Goal: Answer question/provide support: Share knowledge or assist other users

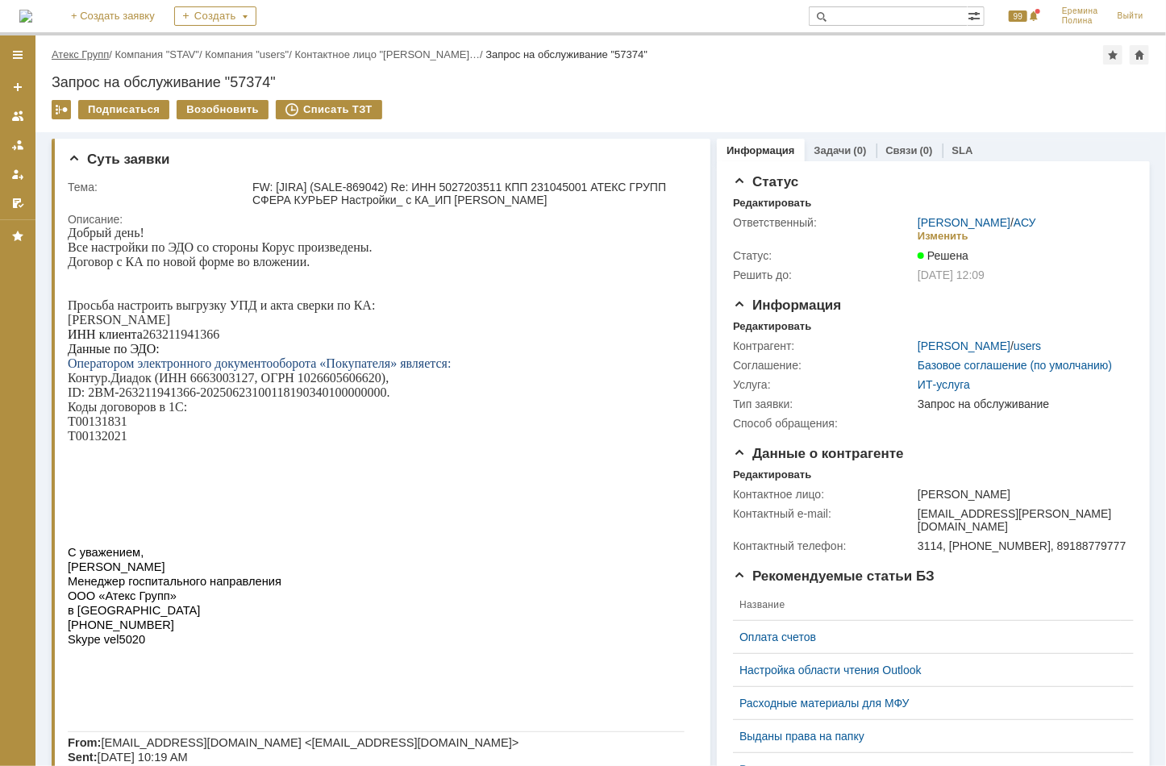
click at [97, 52] on link "Атекс Групп" at bounding box center [80, 54] width 57 height 12
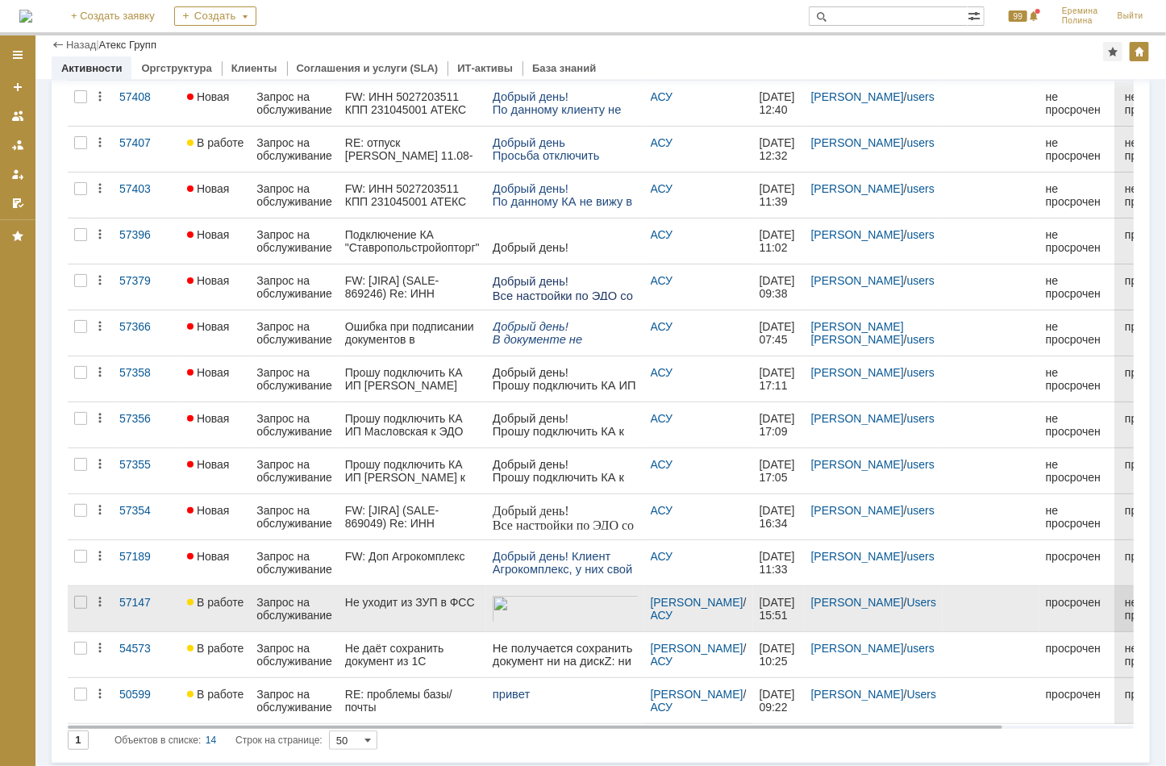
scroll to position [139, 0]
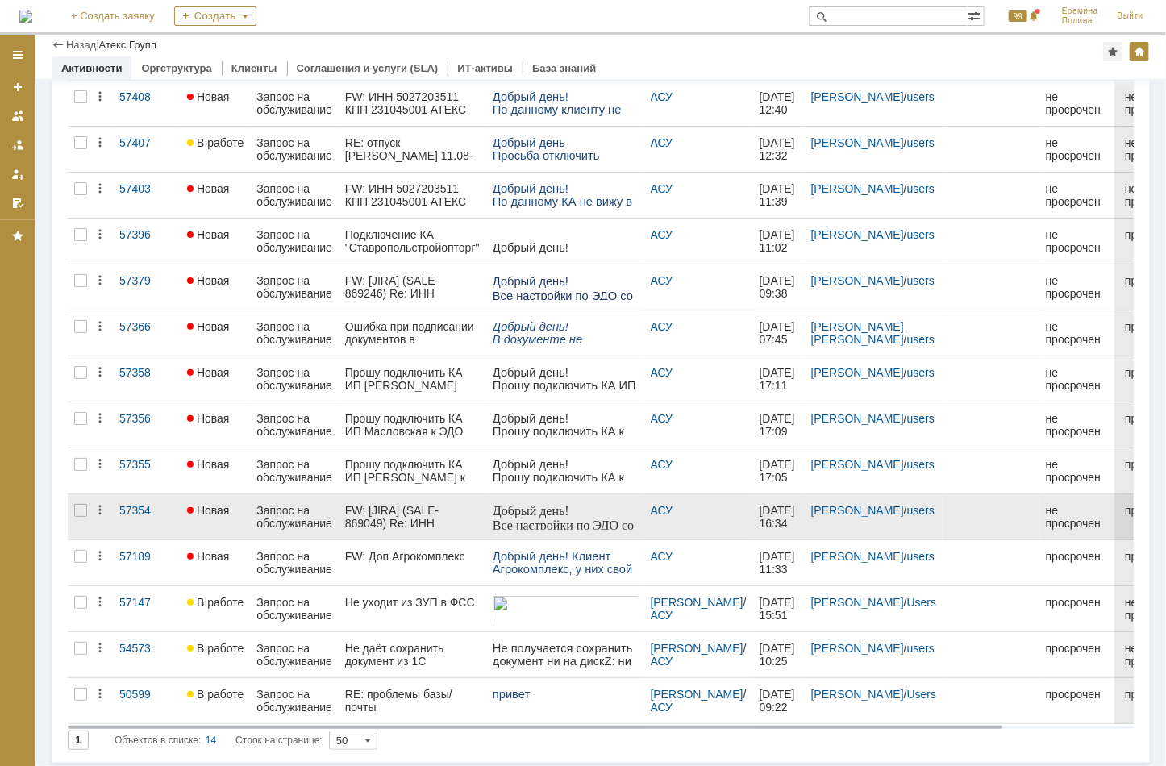
click at [396, 514] on div "FW: [JIRA] (SALE-869049) Re: ИНН 5027203511 КПП 231045001 АТЕКС ГРУПП СФЕРА КУР…" at bounding box center [412, 517] width 135 height 26
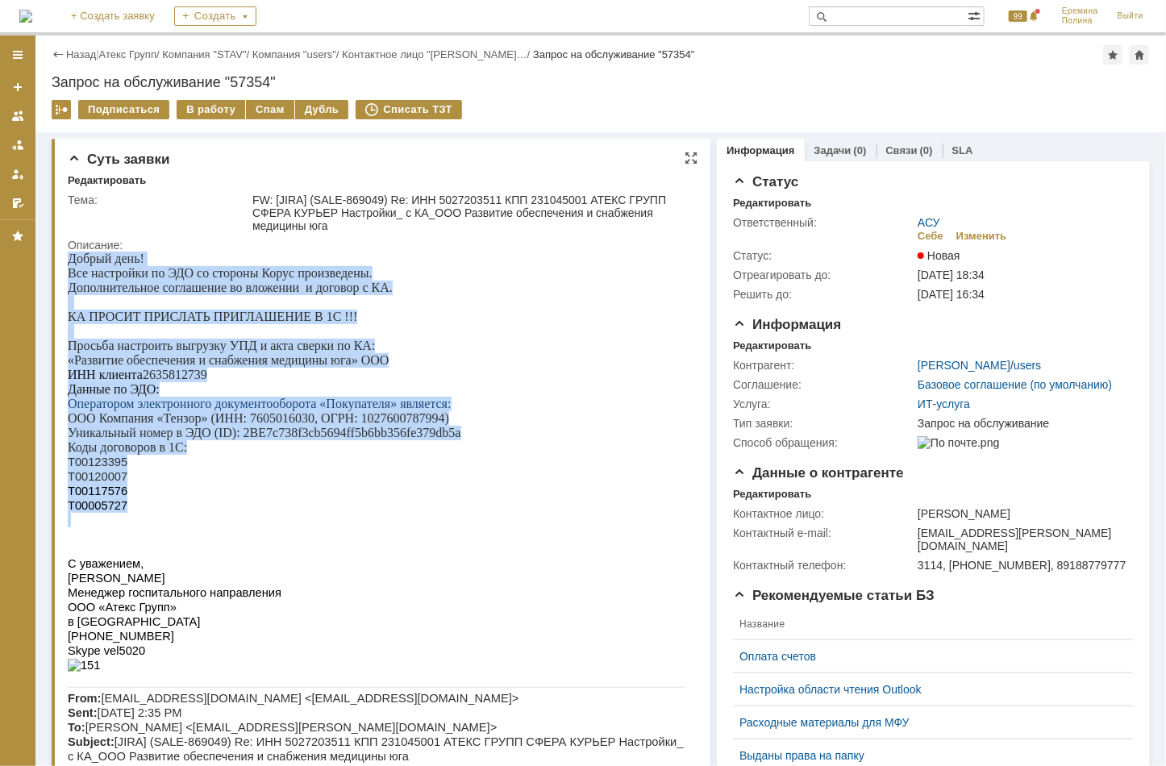
drag, startPoint x: 151, startPoint y: 518, endPoint x: 38, endPoint y: 238, distance: 302.5
click at [199, 503] on p "Т00005727" at bounding box center [375, 505] width 617 height 15
click at [142, 503] on p "Т00005727" at bounding box center [375, 505] width 617 height 15
drag, startPoint x: 139, startPoint y: 516, endPoint x: 74, endPoint y: 244, distance: 279.3
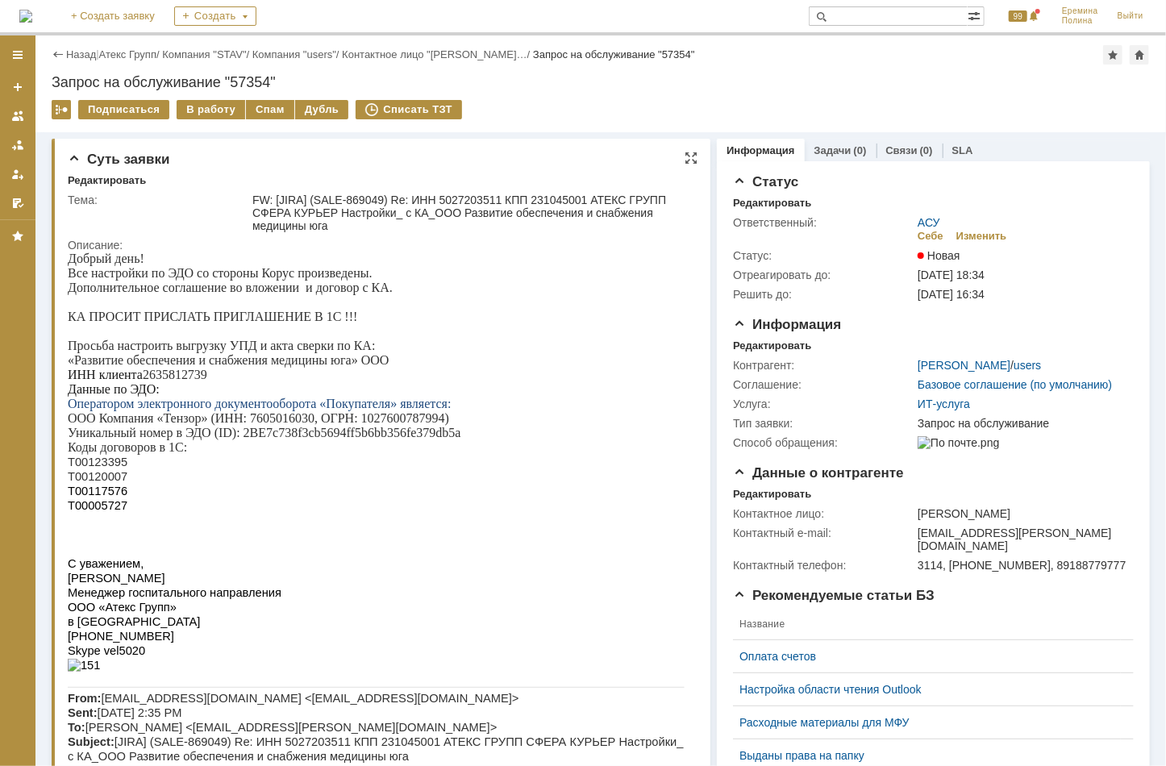
click at [134, 523] on p at bounding box center [375, 519] width 617 height 15
click at [165, 263] on p "Добрый день! Все настройки по ЭДО со стороны Корус произведены." at bounding box center [375, 265] width 617 height 29
drag, startPoint x: 70, startPoint y: 256, endPoint x: 160, endPoint y: 500, distance: 260.5
click at [144, 518] on p at bounding box center [375, 519] width 617 height 15
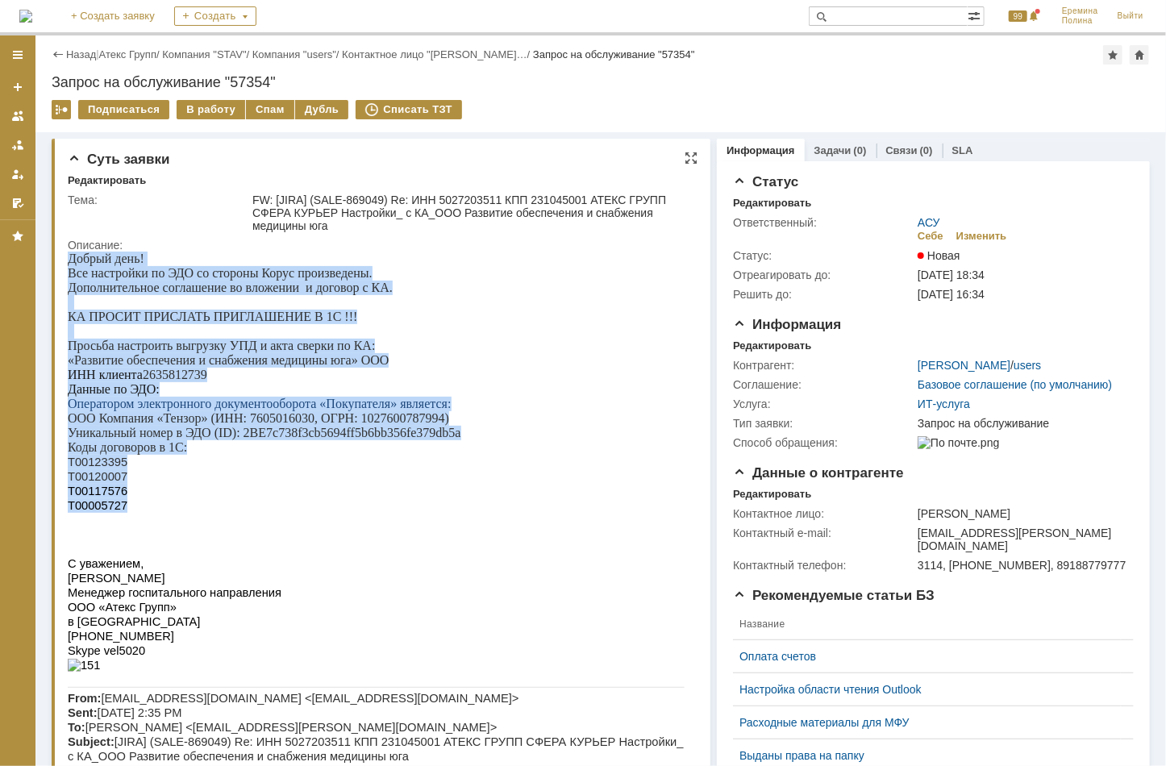
drag, startPoint x: 142, startPoint y: 514, endPoint x: 28, endPoint y: 240, distance: 296.8
click at [146, 506] on p "Т00005727" at bounding box center [375, 505] width 617 height 15
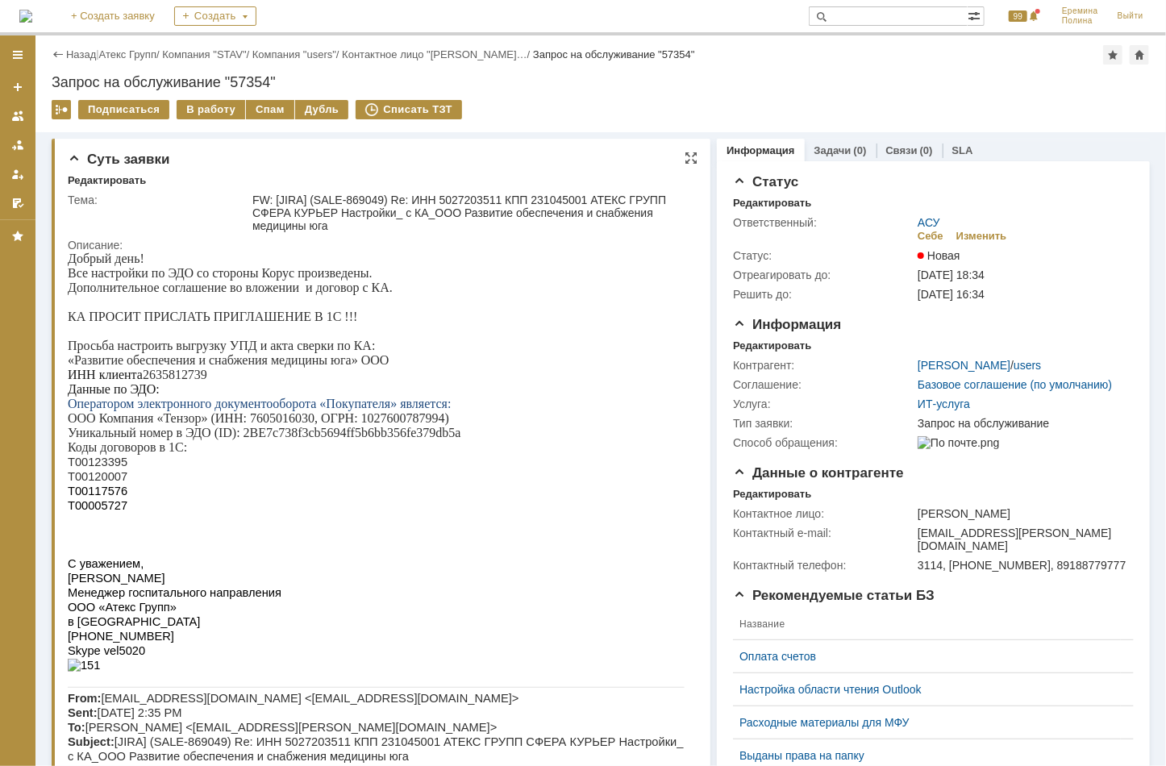
drag, startPoint x: 223, startPoint y: 539, endPoint x: 210, endPoint y: 526, distance: 18.2
click at [220, 537] on p at bounding box center [375, 534] width 617 height 15
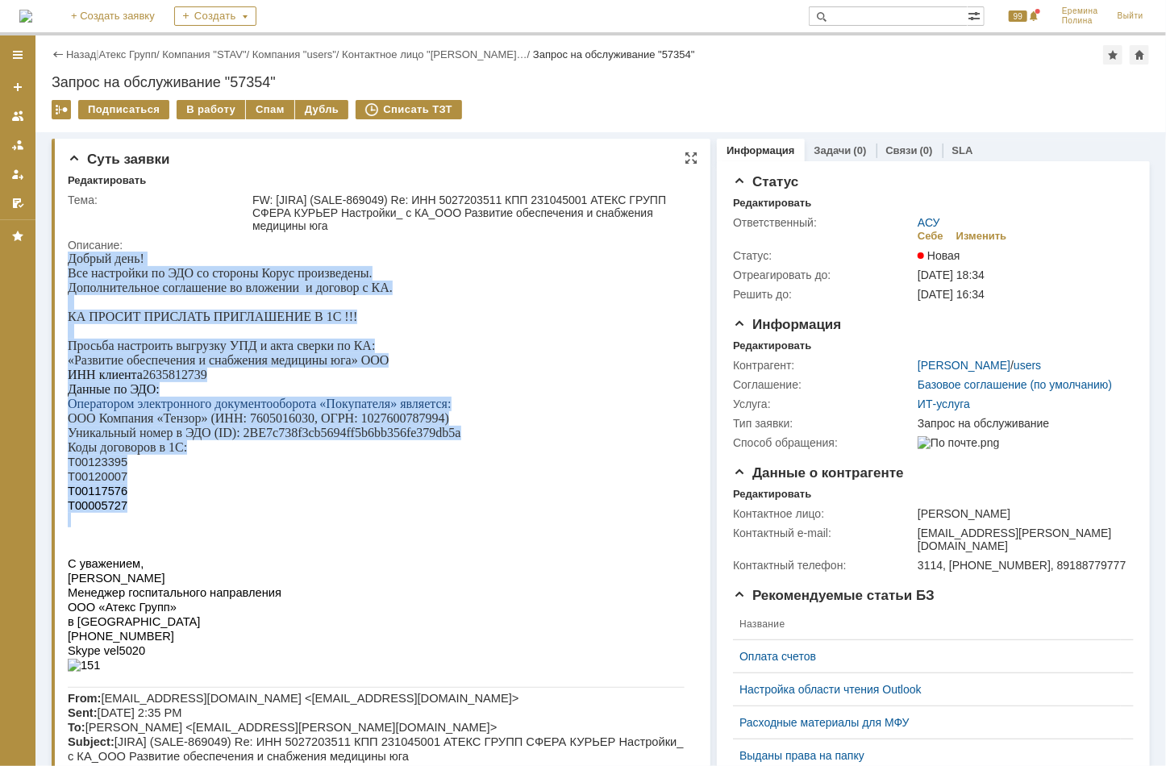
drag, startPoint x: 69, startPoint y: 256, endPoint x: 182, endPoint y: 518, distance: 286.4
drag, startPoint x: 182, startPoint y: 518, endPoint x: 192, endPoint y: 304, distance: 214.7
click at [194, 326] on p at bounding box center [375, 330] width 617 height 15
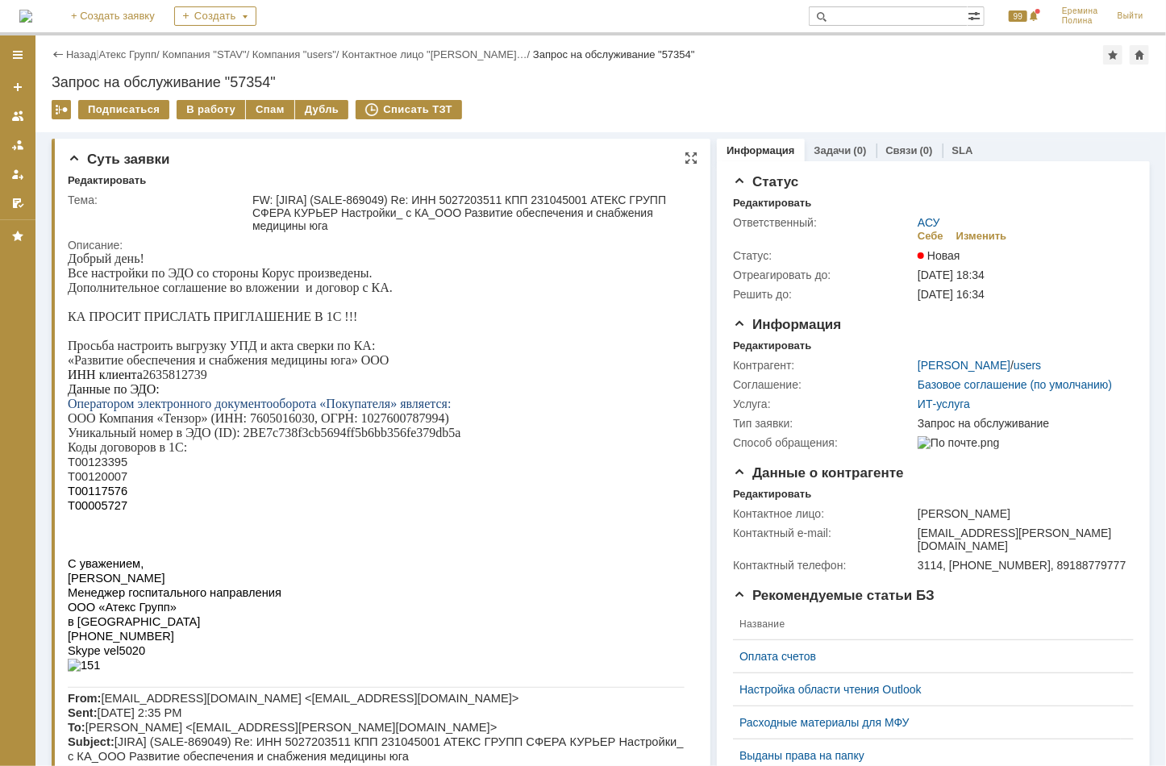
click at [183, 298] on p at bounding box center [375, 301] width 617 height 15
click at [178, 298] on p at bounding box center [375, 301] width 617 height 15
click at [180, 296] on p at bounding box center [375, 301] width 617 height 15
drag, startPoint x: 273, startPoint y: 324, endPoint x: 242, endPoint y: 311, distance: 33.2
click at [273, 323] on p "КА ПРОСИТ ПРИСЛАТЬ ПРИГЛАШЕНИЕ В 1С !!!" at bounding box center [375, 316] width 617 height 15
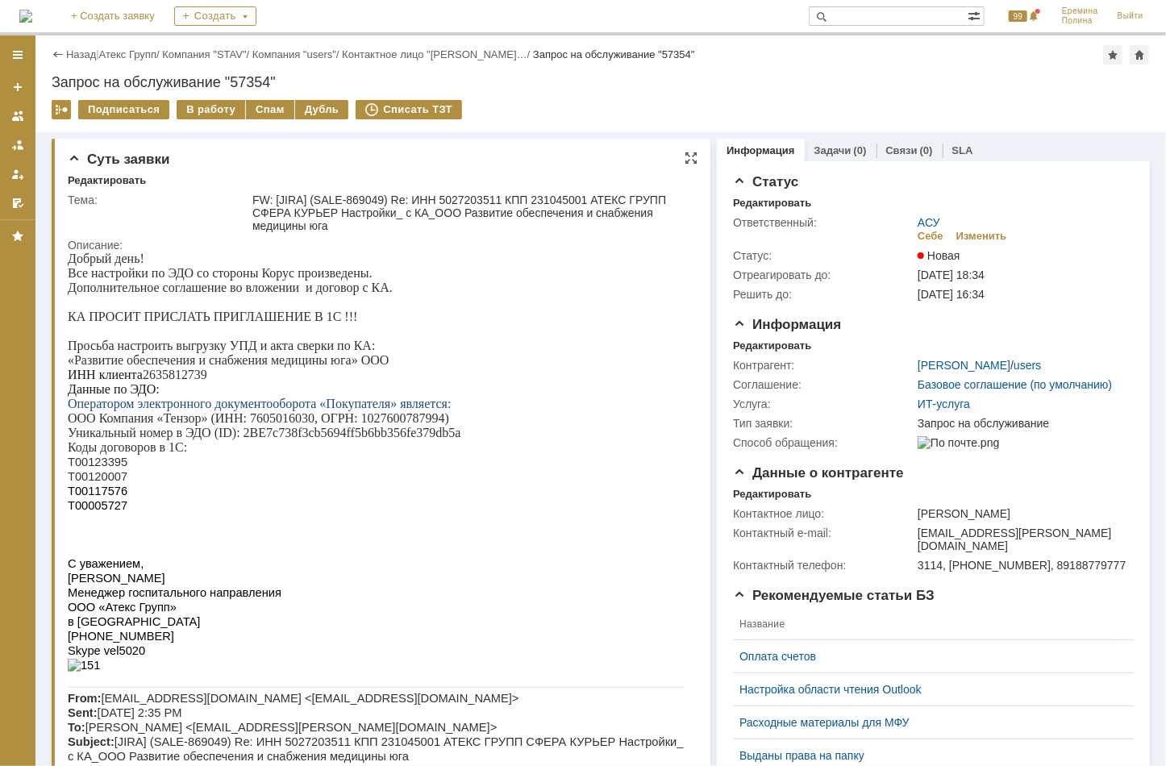
click at [179, 295] on p at bounding box center [375, 301] width 617 height 15
click at [178, 295] on p at bounding box center [375, 301] width 617 height 15
click at [186, 298] on p at bounding box center [375, 301] width 617 height 15
click at [177, 325] on p at bounding box center [375, 330] width 617 height 15
click at [175, 328] on p at bounding box center [375, 330] width 617 height 15
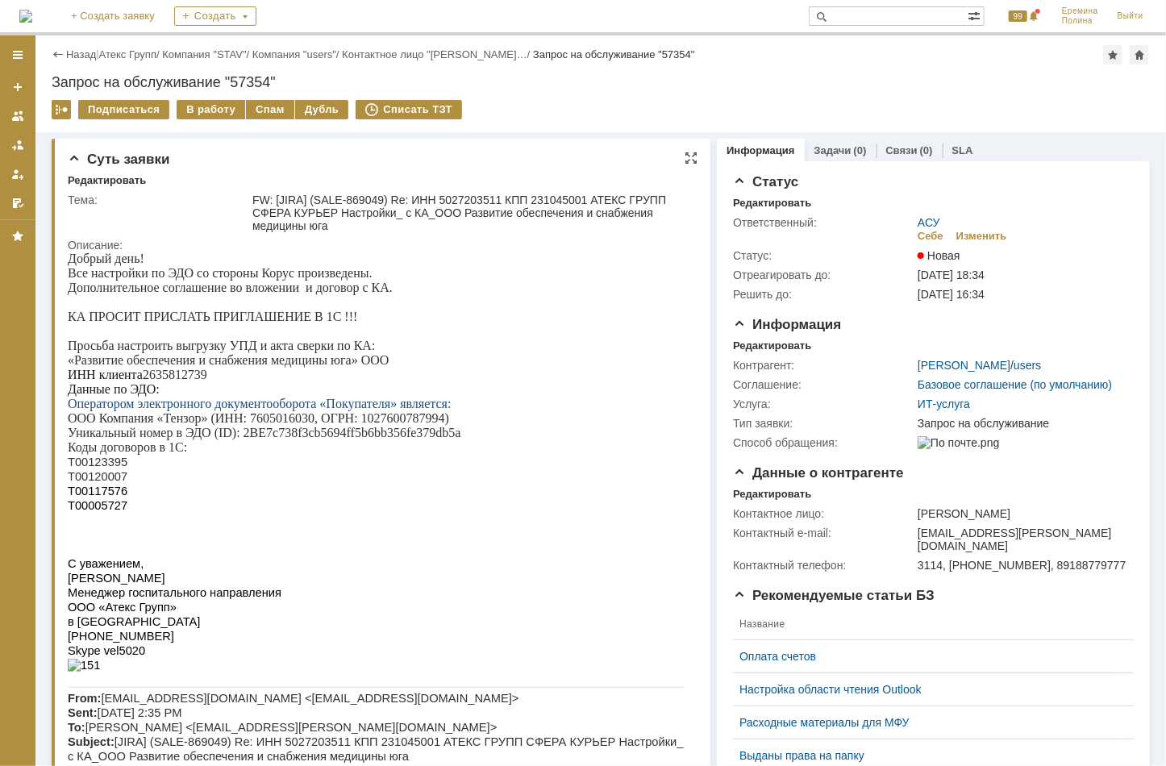
click at [120, 332] on p at bounding box center [375, 330] width 617 height 15
click at [151, 330] on p at bounding box center [375, 330] width 617 height 15
drag, startPoint x: 191, startPoint y: 332, endPoint x: 173, endPoint y: 326, distance: 18.9
click at [190, 332] on p at bounding box center [375, 330] width 617 height 15
click at [187, 322] on p "КА ПРОСИТ ПРИСЛАТЬ ПРИГЛАШЕНИЕ В 1С !!!" at bounding box center [375, 316] width 617 height 15
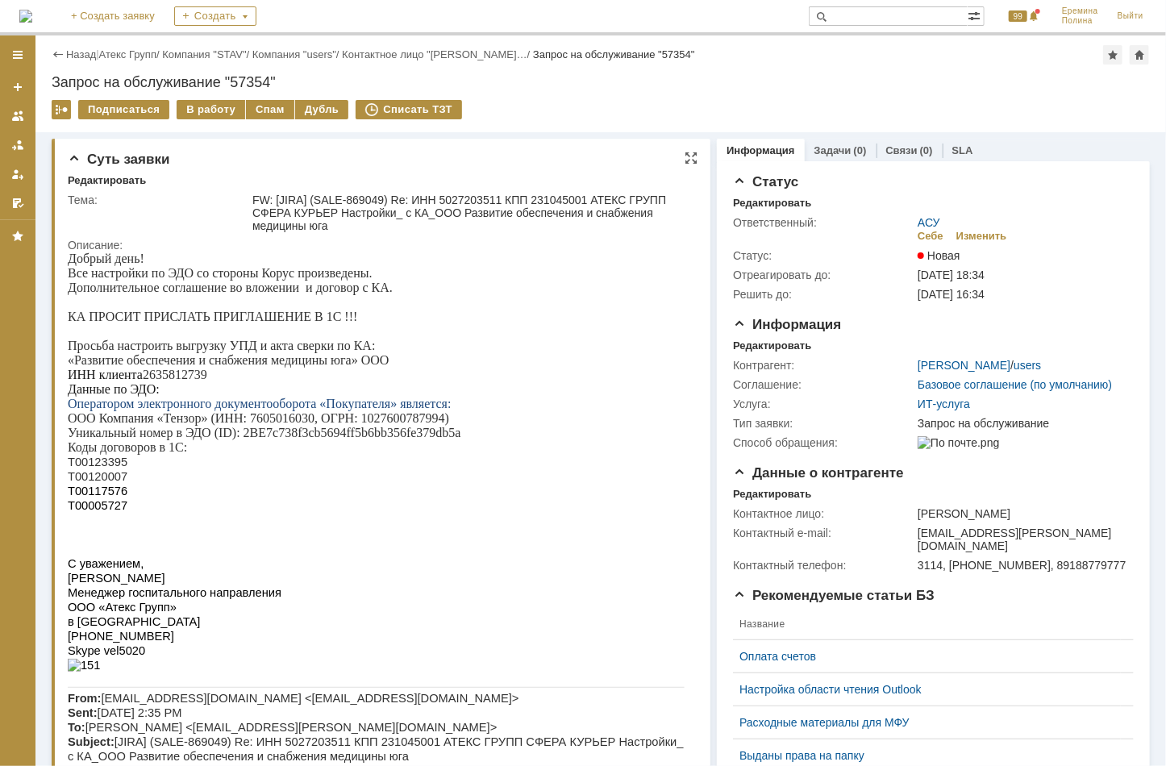
click at [173, 381] on p "ИНН клиента 2635812739" at bounding box center [375, 374] width 617 height 15
copy p "2635812739"
click at [115, 463] on span "Т00123395" at bounding box center [97, 461] width 60 height 13
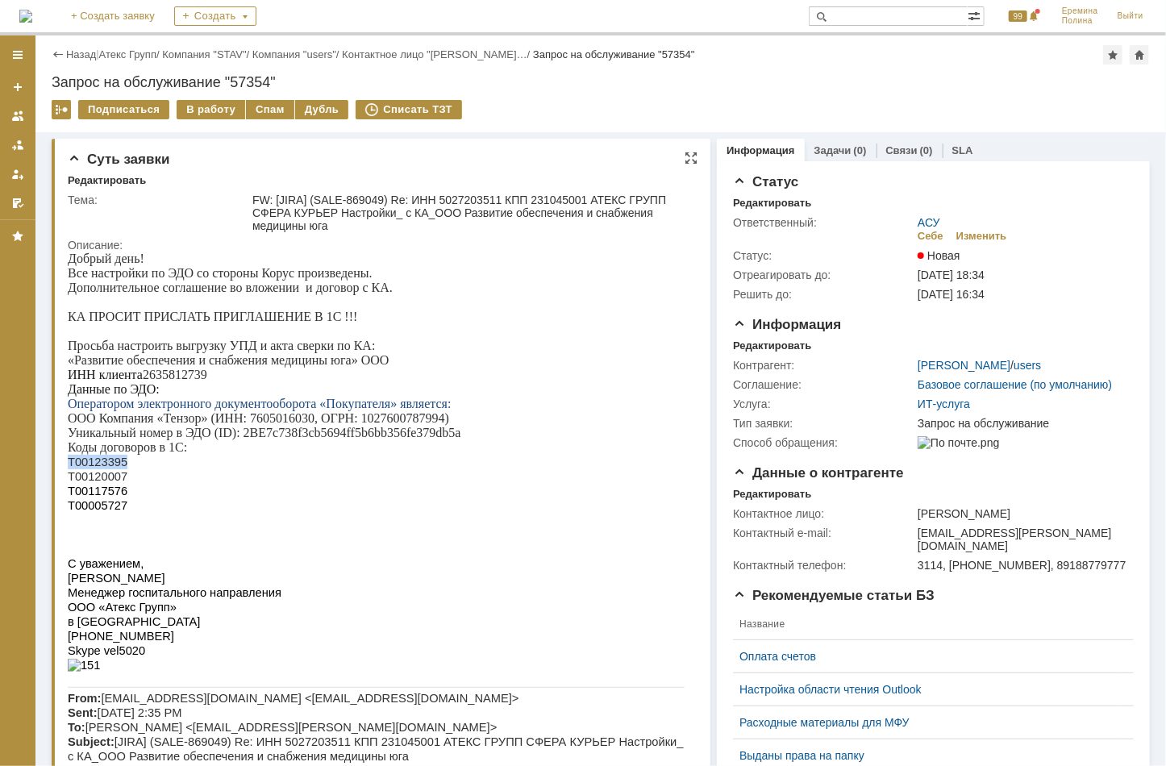
click at [115, 463] on span "Т00123395" at bounding box center [97, 461] width 60 height 13
copy span "Т00123395"
click at [91, 482] on span "Т00120007" at bounding box center [97, 475] width 60 height 13
copy span "Т00120007"
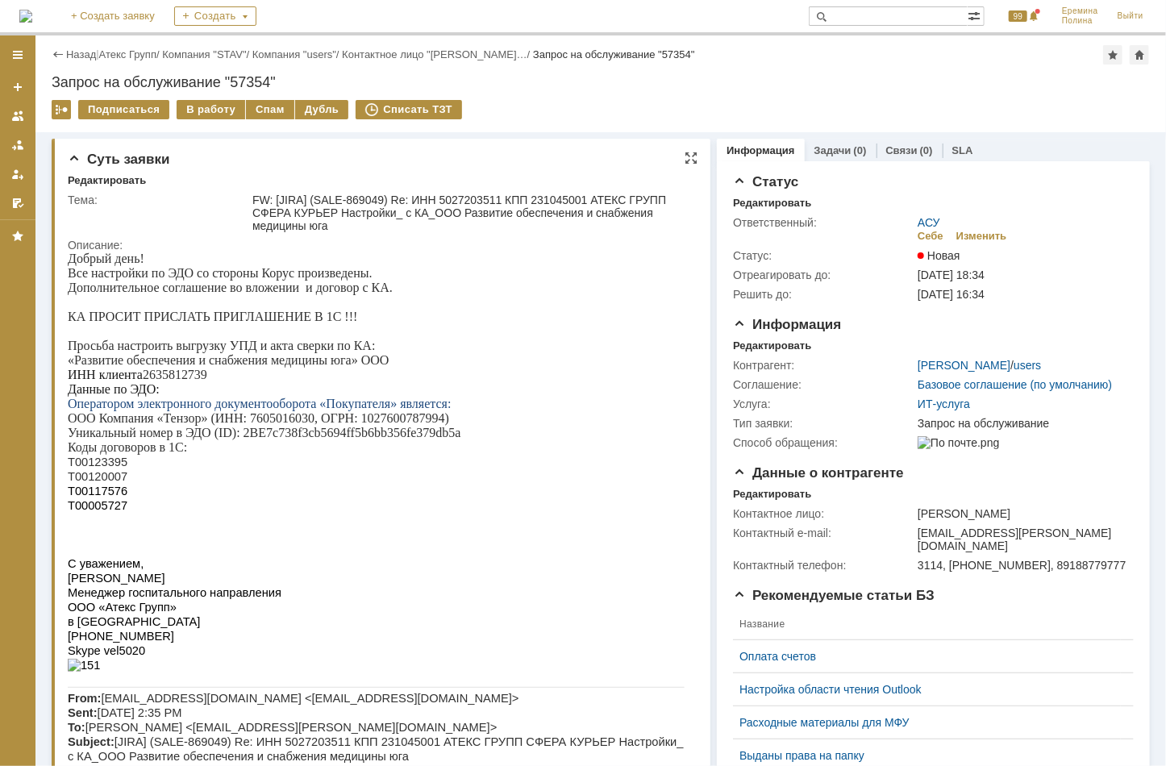
click at [106, 492] on span "Т00117576" at bounding box center [97, 490] width 60 height 13
copy span "Т00117576"
click at [102, 511] on span "Т00005727" at bounding box center [97, 504] width 60 height 13
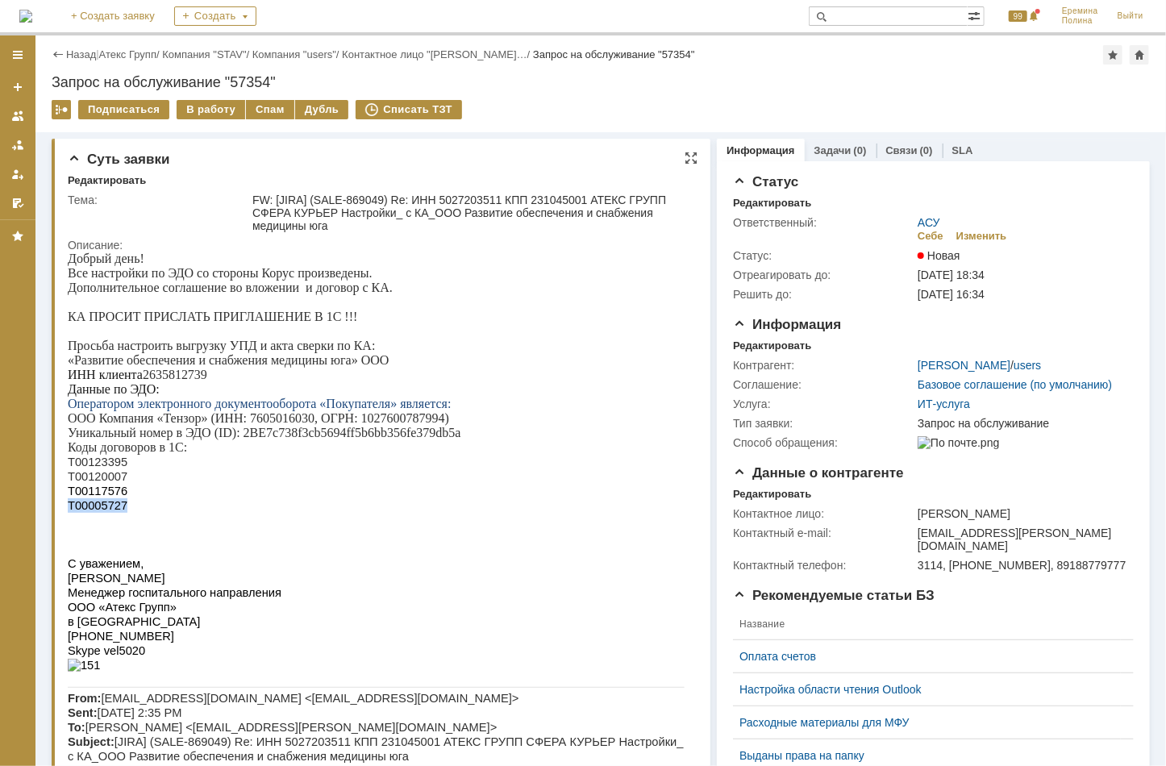
copy span "Т00005727"
click at [185, 381] on p "ИНН клиента 2635812739" at bounding box center [375, 374] width 617 height 15
copy p "2635812739"
drag, startPoint x: 244, startPoint y: 433, endPoint x: 457, endPoint y: 441, distance: 213.8
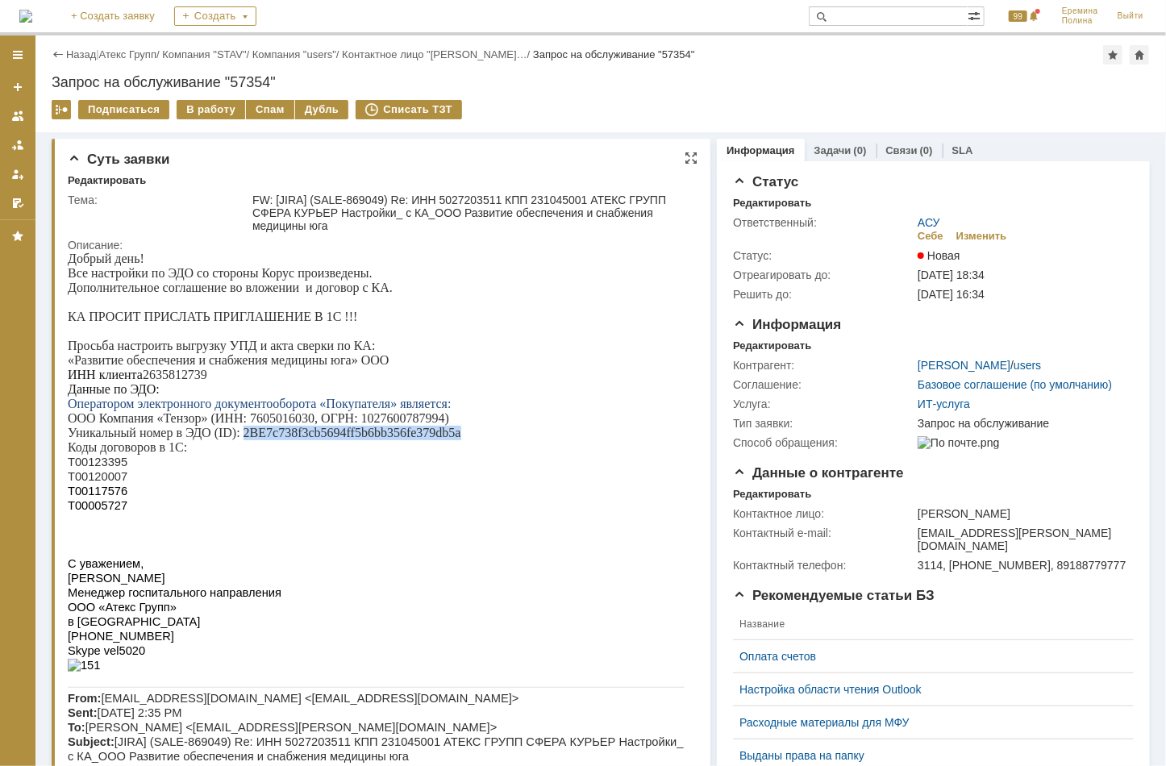
click at [457, 439] on p "Уникальный номер в ЭДО (ID): 2BE7c738f3cb5694ff5b6bb356fe379db5a" at bounding box center [375, 432] width 617 height 15
copy p "2BE7c738f3cb5694ff5b6bb356fe379db5a"
click at [223, 109] on div "В работу" at bounding box center [211, 109] width 69 height 19
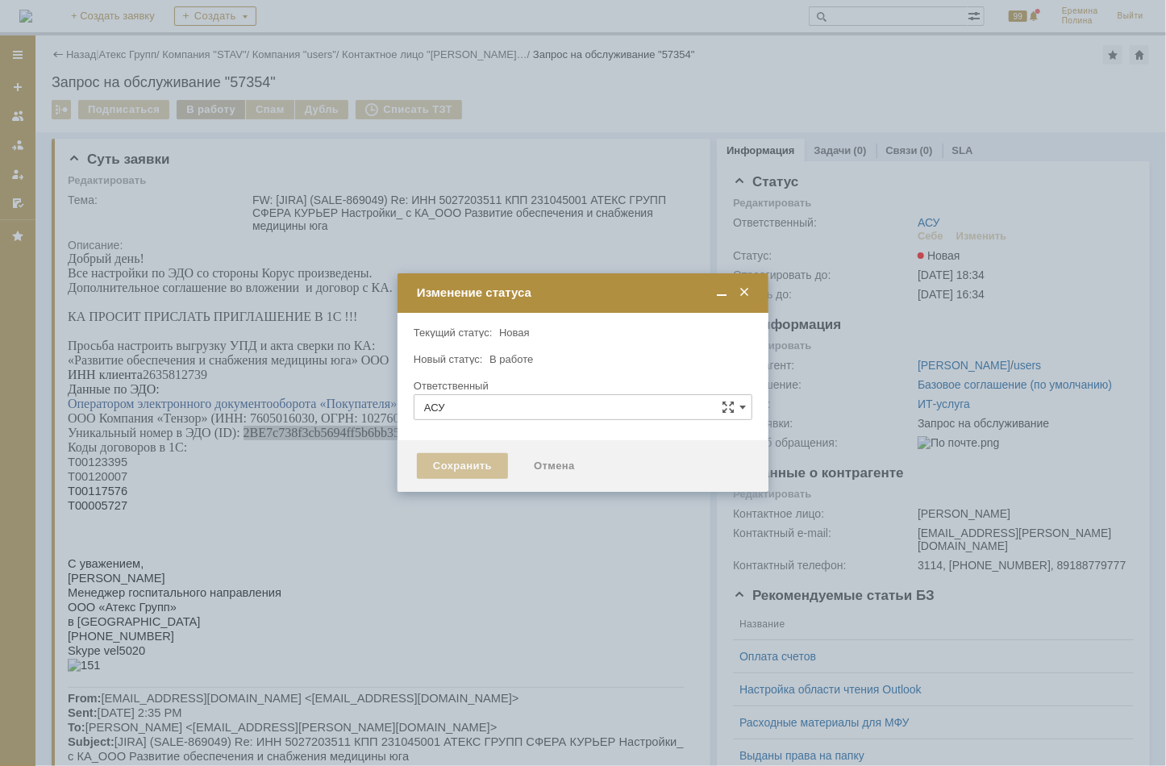
type input "[PERSON_NAME]"
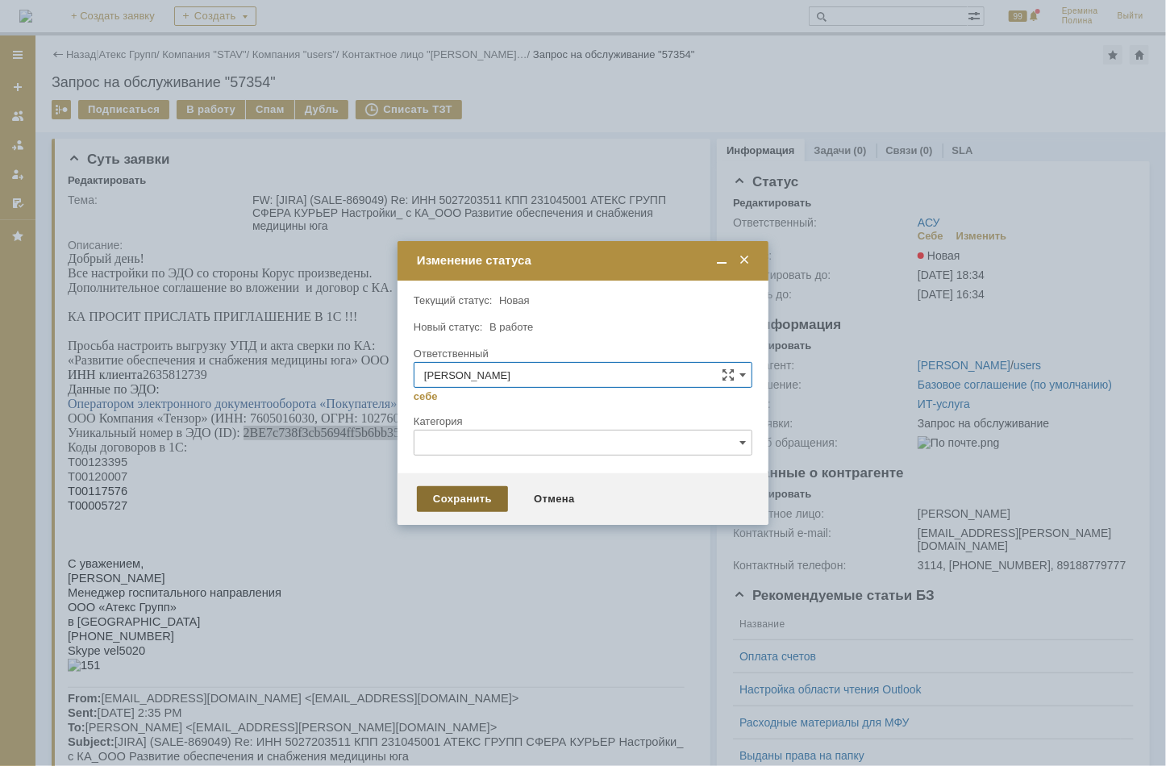
click at [474, 503] on div "Сохранить" at bounding box center [462, 499] width 91 height 26
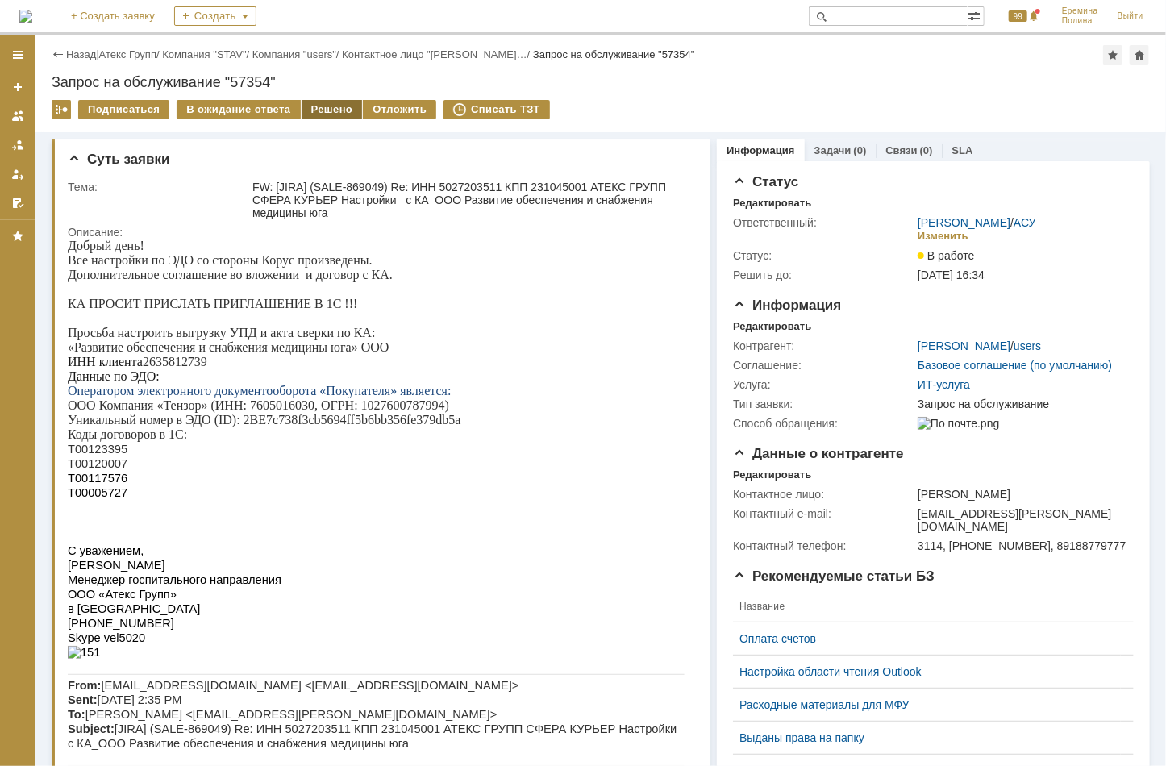
click at [333, 110] on div "Решено" at bounding box center [332, 109] width 61 height 19
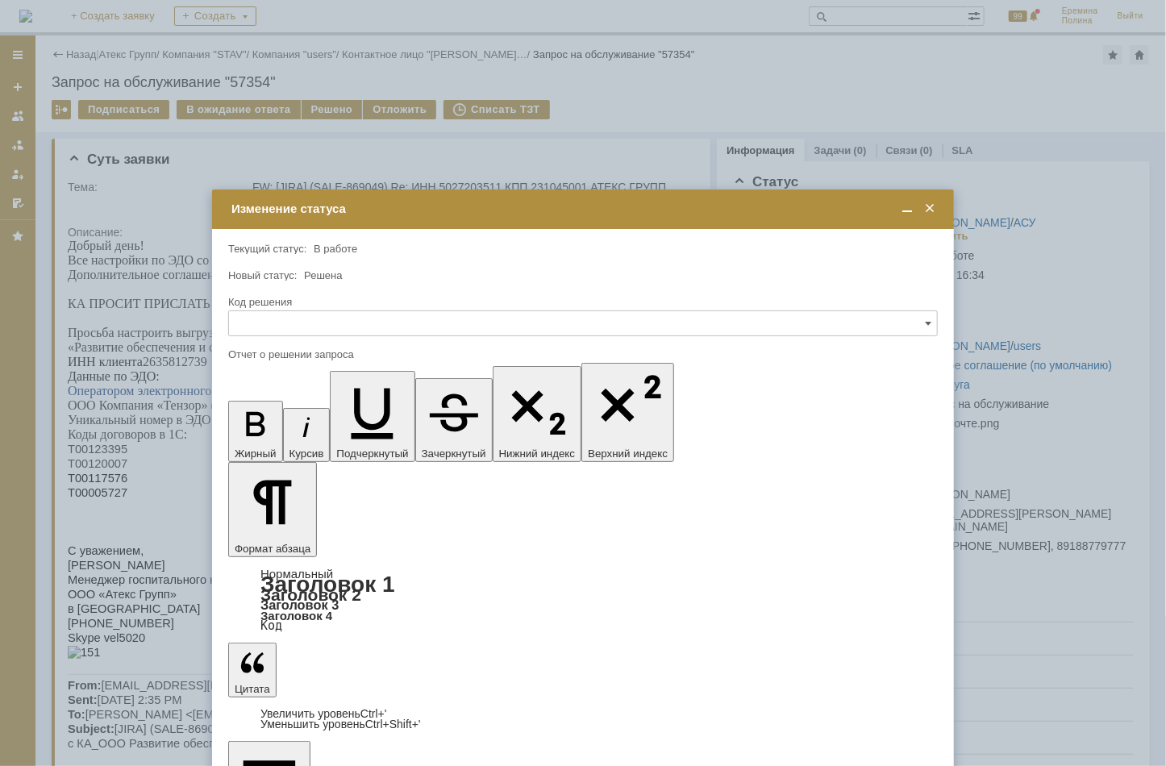
drag, startPoint x: -12, startPoint y: 4619, endPoint x: -12, endPoint y: 4595, distance: 23.4
copy body "Выгрузка через Адаптер УПД настроена. Акты сверки загружаются на сайте СберКору…"
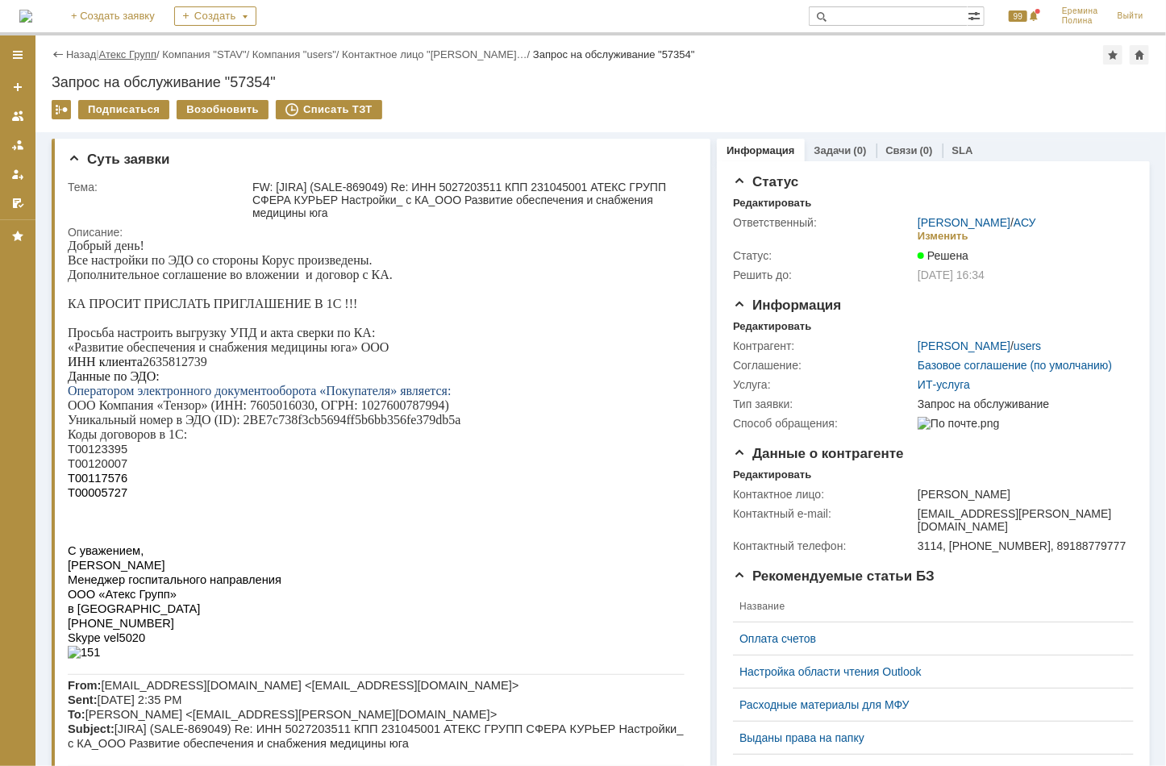
click at [113, 54] on link "Атекс Групп" at bounding box center [127, 54] width 57 height 12
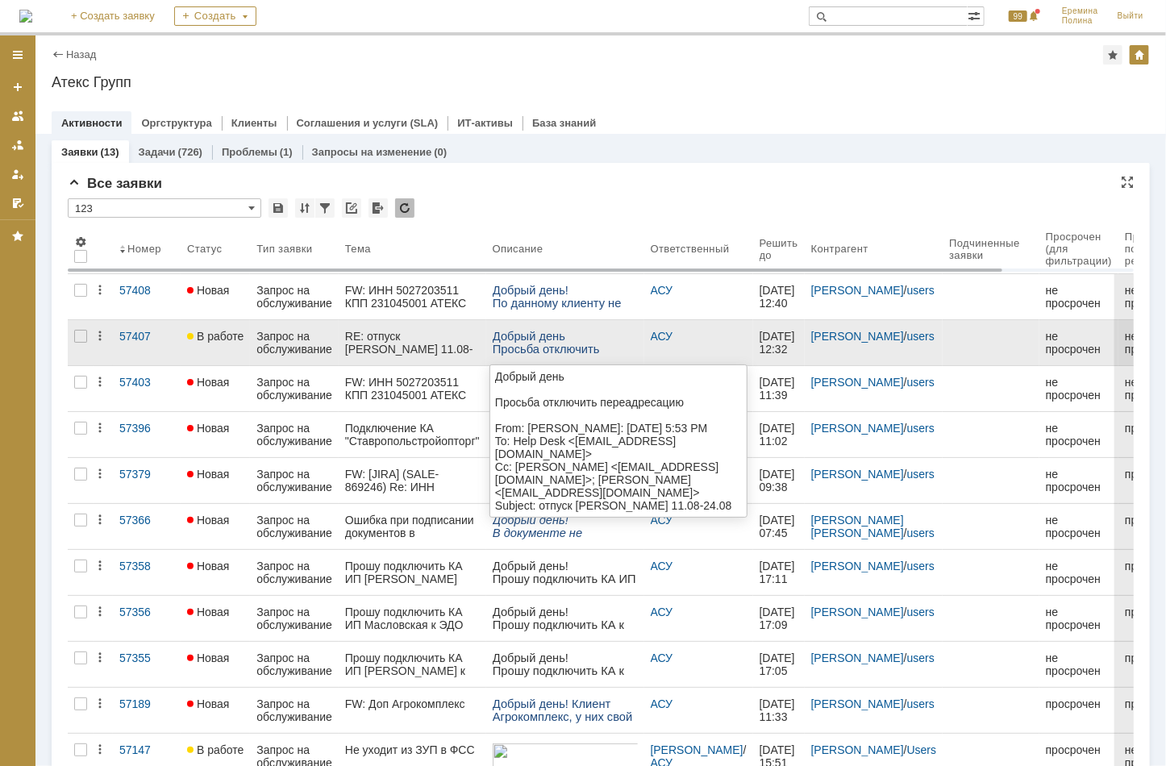
click at [508, 331] on span "Добрый день" at bounding box center [528, 335] width 73 height 13
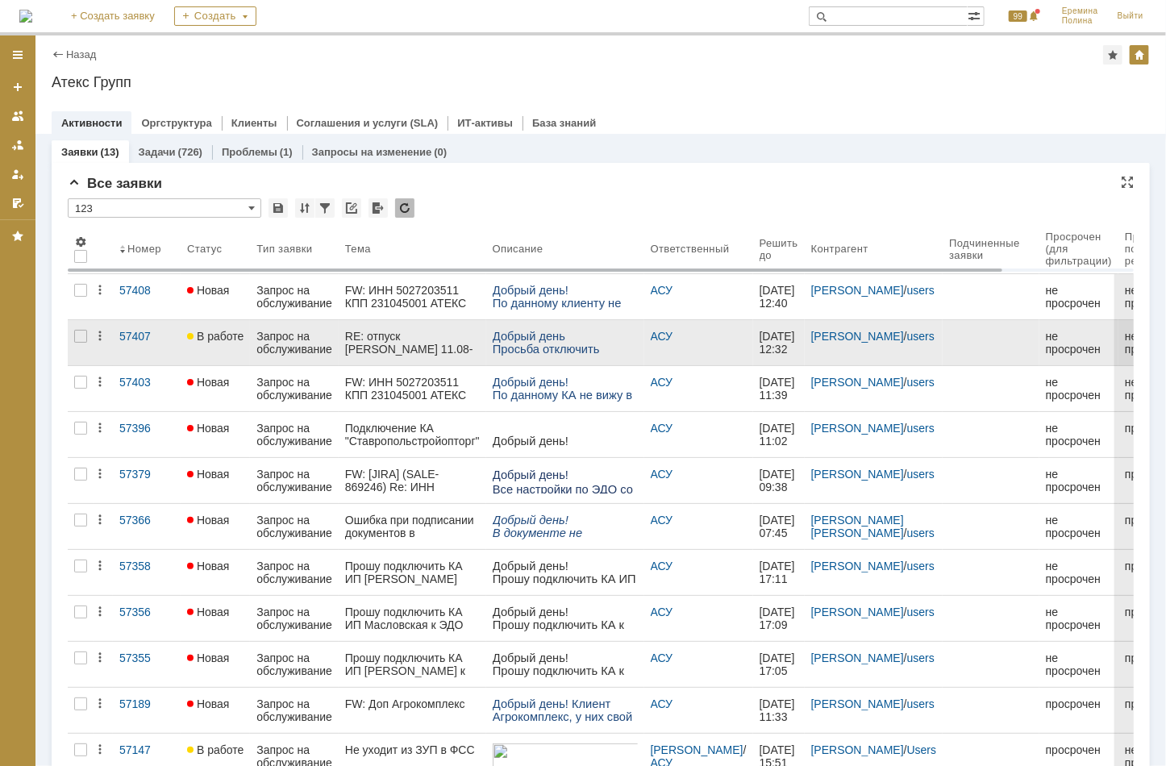
click at [423, 339] on div "RE: отпуск [PERSON_NAME] 11.08-24.08" at bounding box center [412, 343] width 135 height 26
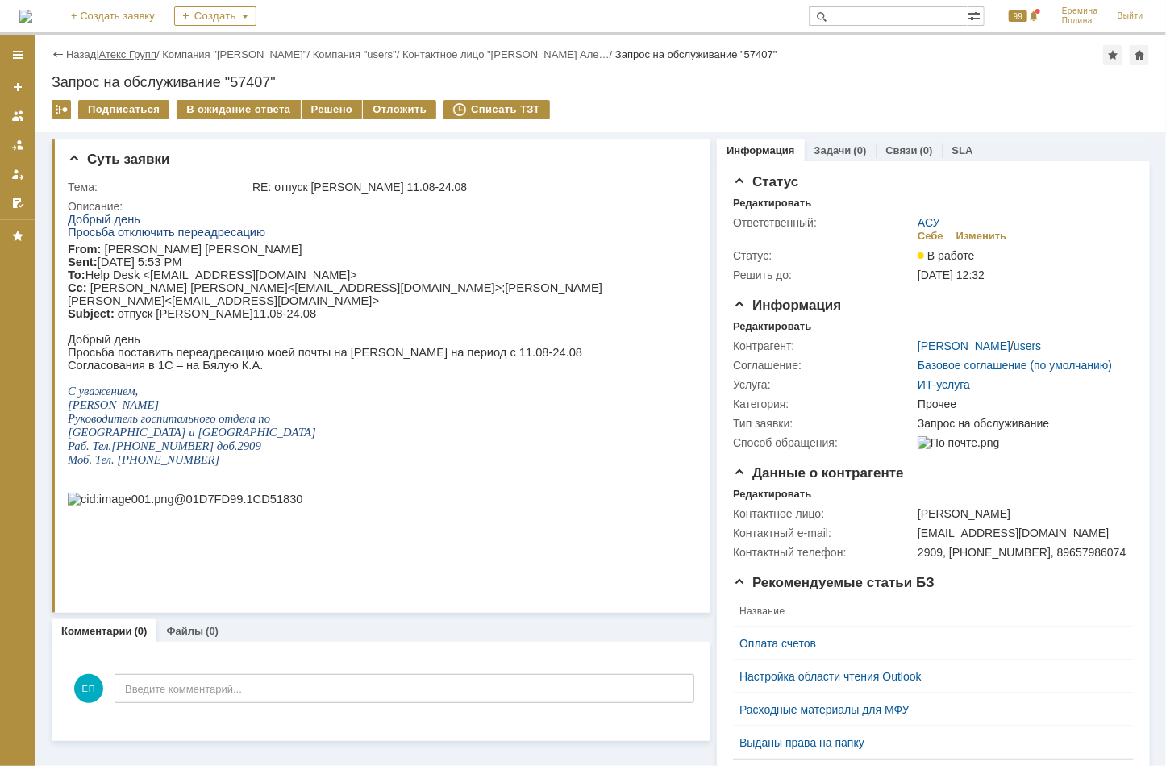
click at [156, 58] on link "Атекс Групп" at bounding box center [127, 54] width 57 height 12
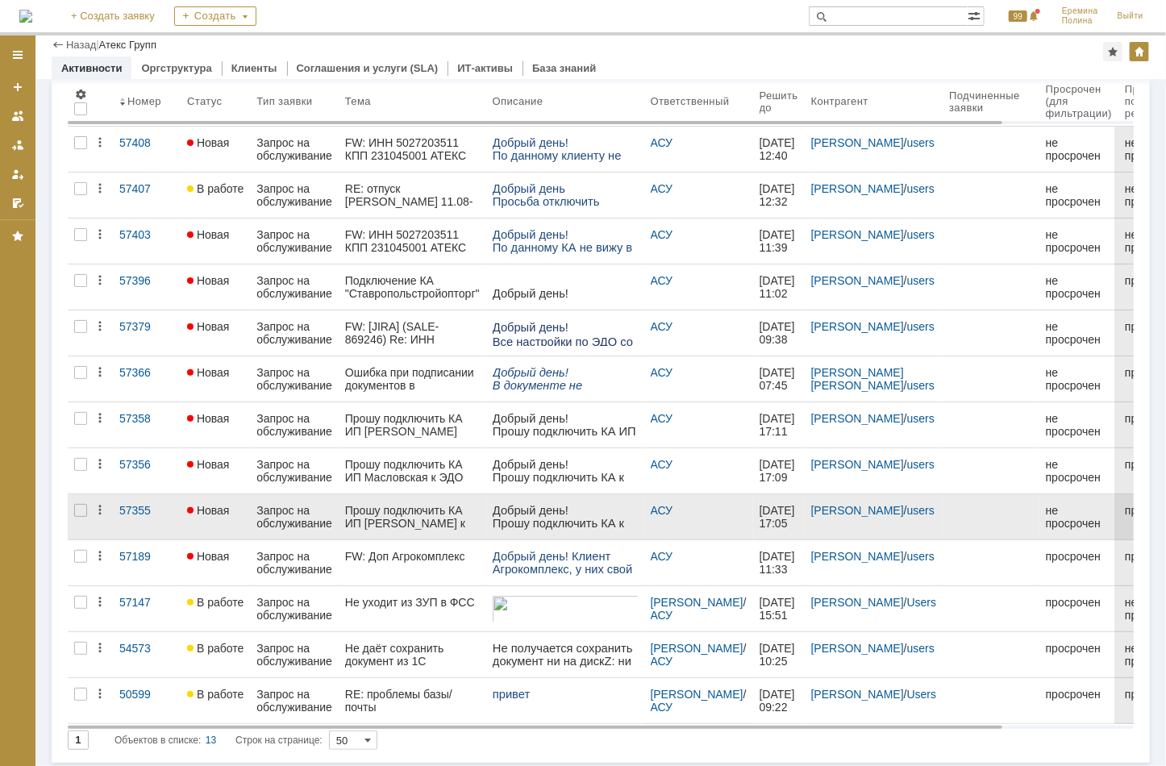
click at [415, 512] on div "Прошу подключить КА ИП [PERSON_NAME] к ЭДО" at bounding box center [412, 517] width 135 height 26
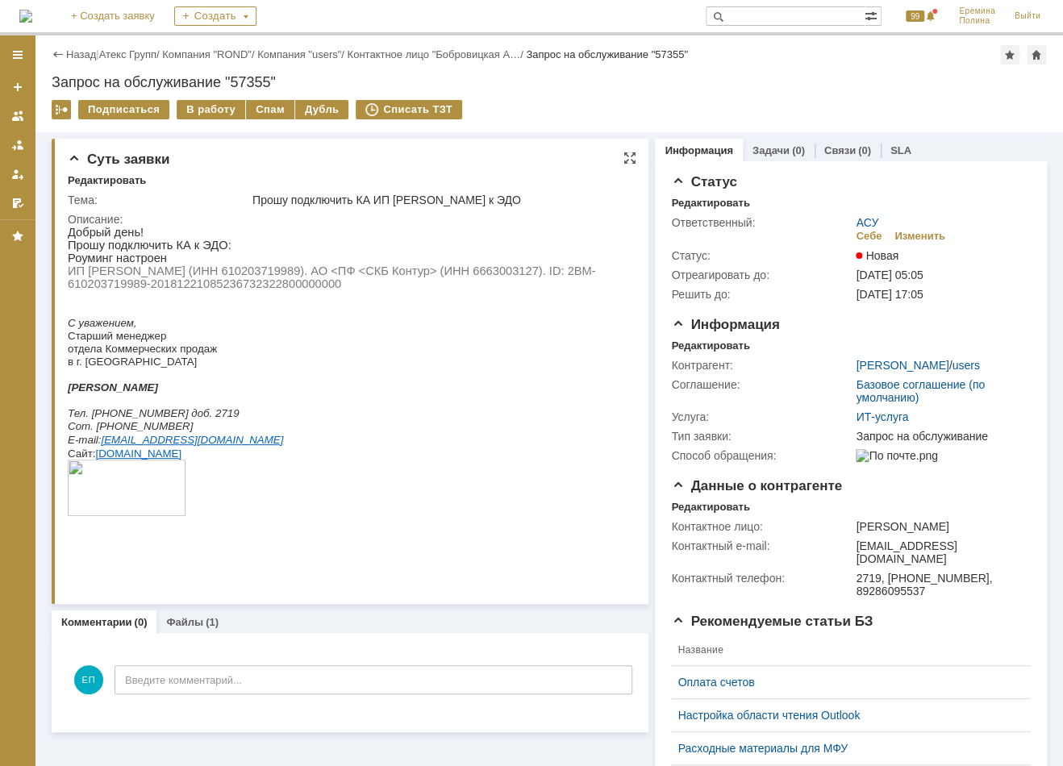
click at [229, 274] on span "ИП [PERSON_NAME] (ИНН 610203719989). АО <ПФ <СКБ Контур> (ИНН 6663003127). ID: …" at bounding box center [331, 277] width 527 height 26
copy span "610203719989"
click at [316, 289] on span "ИП [PERSON_NAME] (ИНН 610203719989). АО <ПФ <СКБ Контур> (ИНН 6663003127). ID: …" at bounding box center [331, 277] width 527 height 26
drag, startPoint x: 528, startPoint y: 272, endPoint x: 357, endPoint y: 293, distance: 172.2
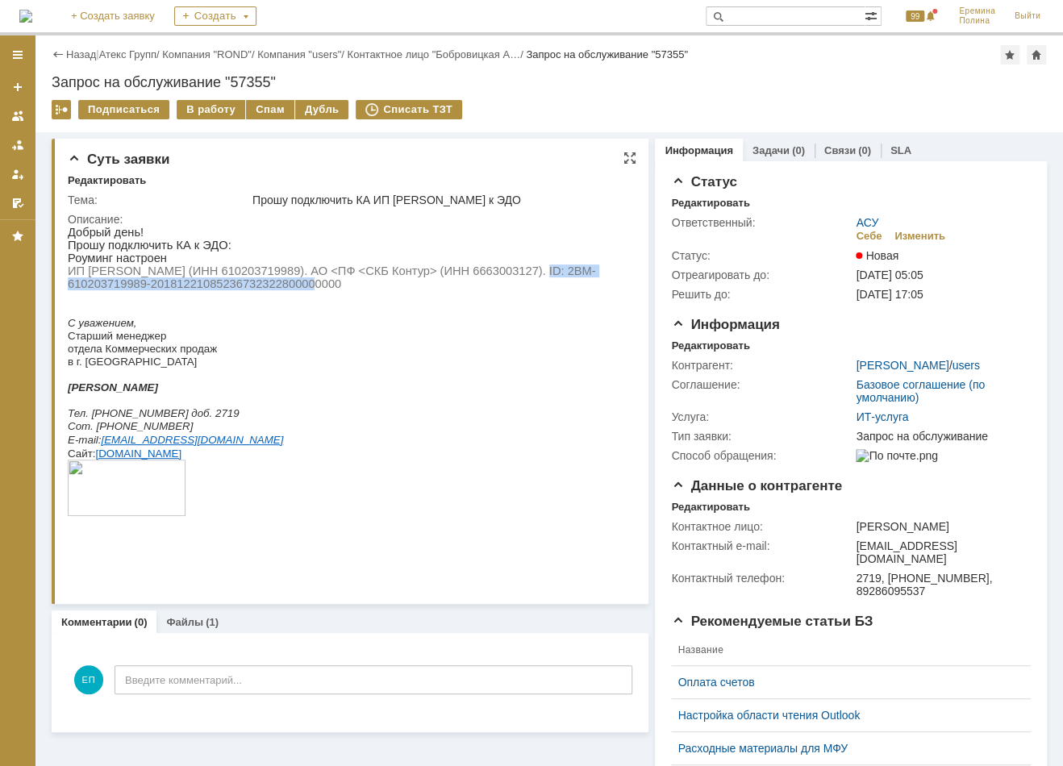
click at [357, 290] on p "ИП [PERSON_NAME] (ИНН 610203719989). АО <ПФ <СКБ Контур> (ИНН 6663003127). ID: …" at bounding box center [346, 277] width 556 height 26
click at [190, 102] on div "В работу" at bounding box center [211, 109] width 69 height 19
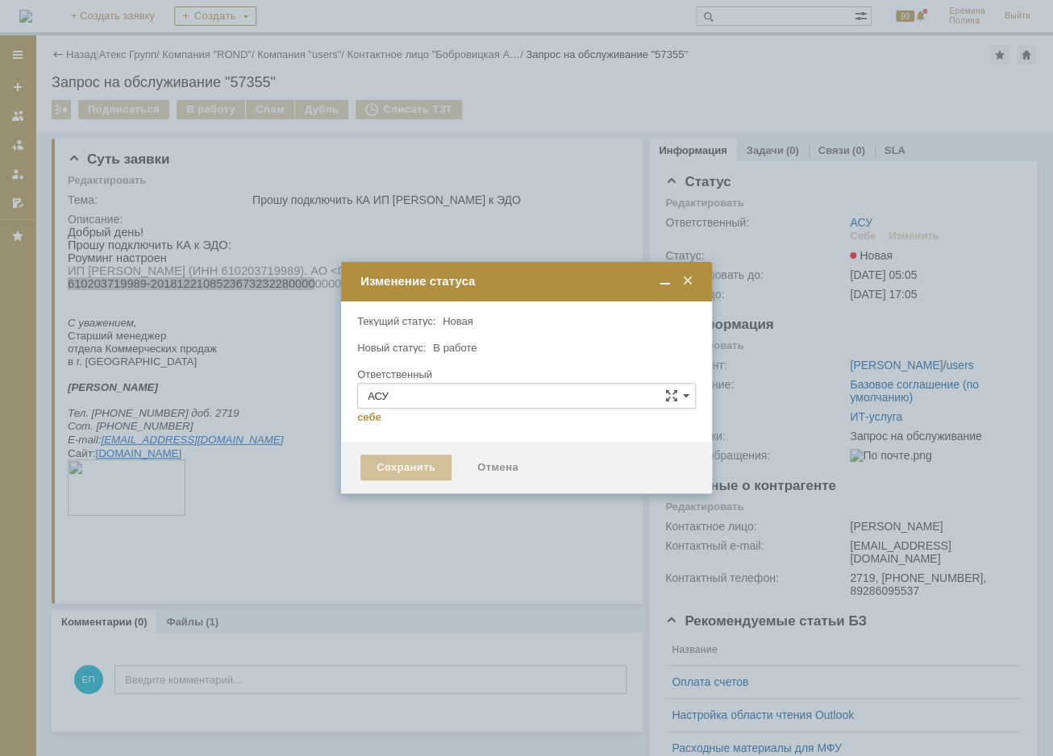
type input "[PERSON_NAME]"
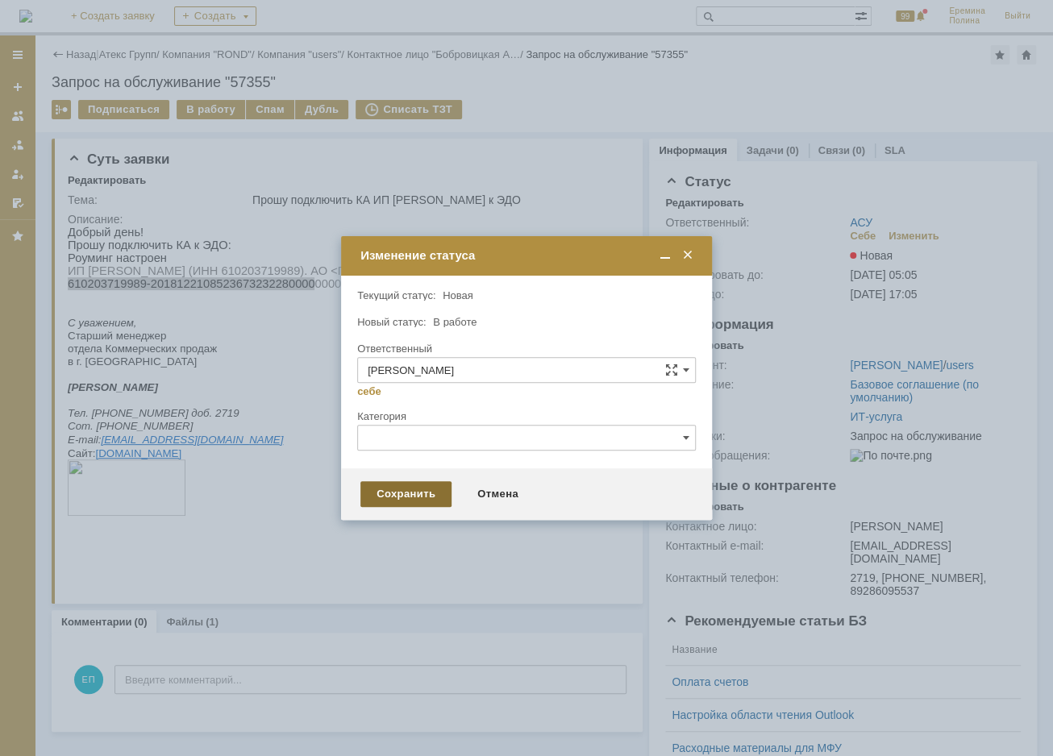
click at [397, 493] on div "Сохранить" at bounding box center [405, 494] width 91 height 26
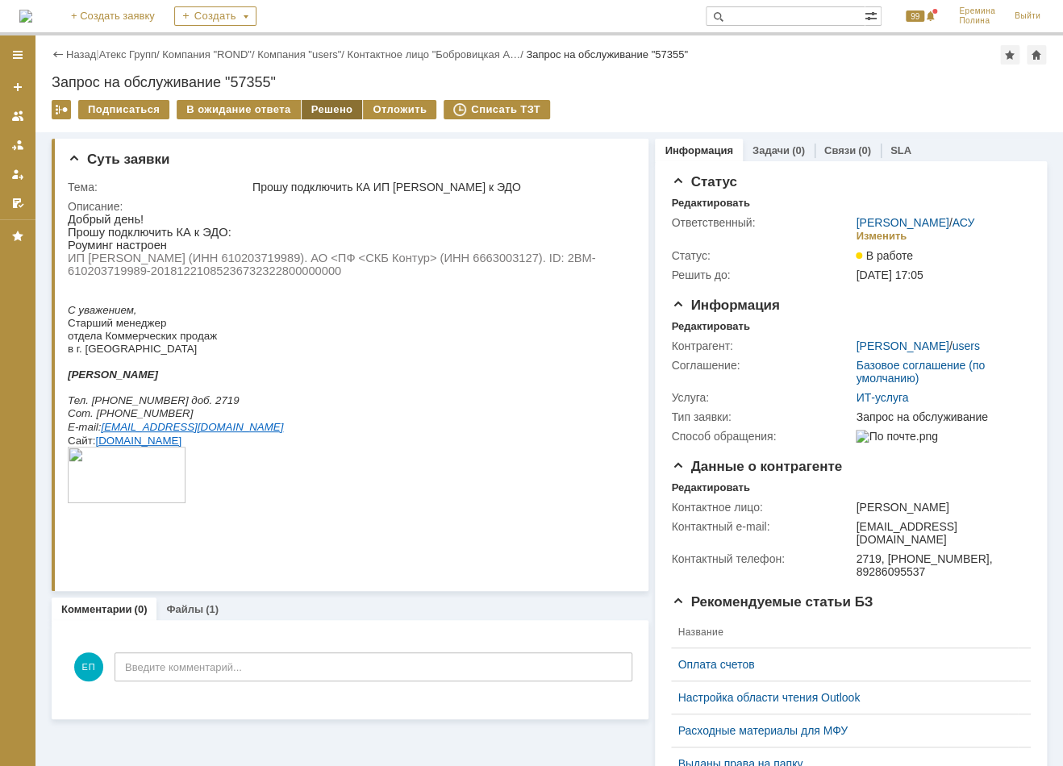
click at [303, 107] on div "Решено" at bounding box center [332, 109] width 61 height 19
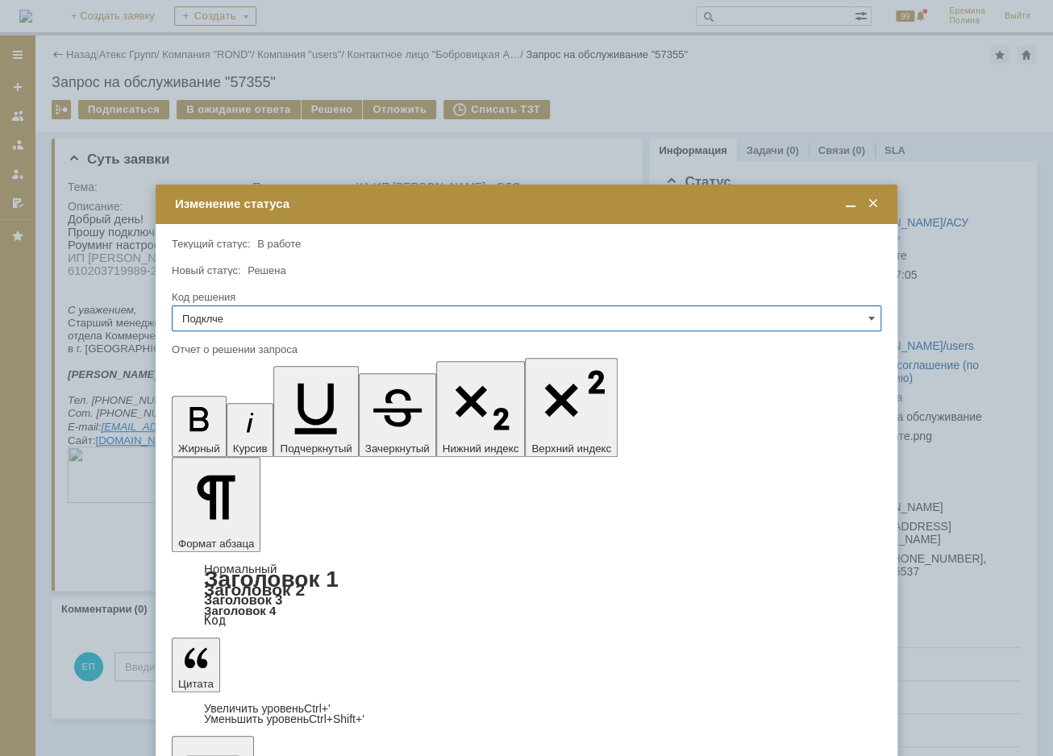
type input "Подклчен"
drag, startPoint x: 238, startPoint y: 311, endPoint x: 35, endPoint y: 311, distance: 202.4
click at [35, 311] on body "Идет загрузка, пожалуйста, подождите. На домашнюю + Создать заявку Создать 99 […" at bounding box center [526, 378] width 1053 height 756
drag, startPoint x: 489, startPoint y: 577, endPoint x: 490, endPoint y: 569, distance: 8.2
click at [489, 578] on div at bounding box center [531, 383] width 1063 height 766
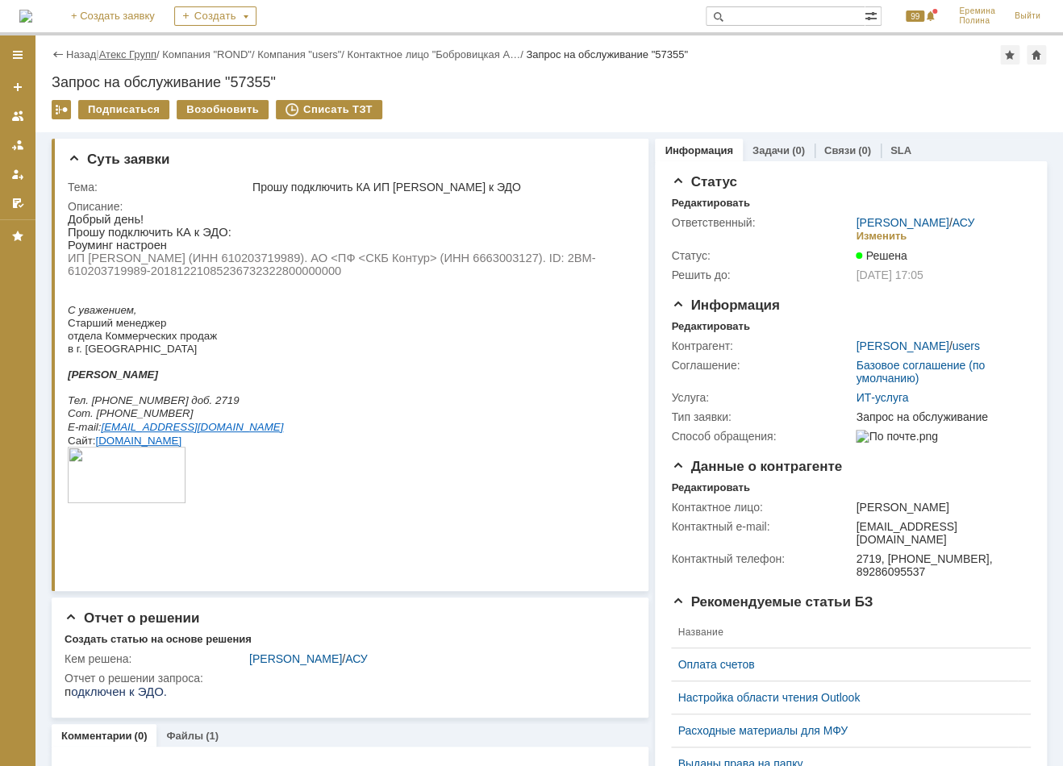
click at [132, 52] on link "Атекс Групп" at bounding box center [127, 54] width 57 height 12
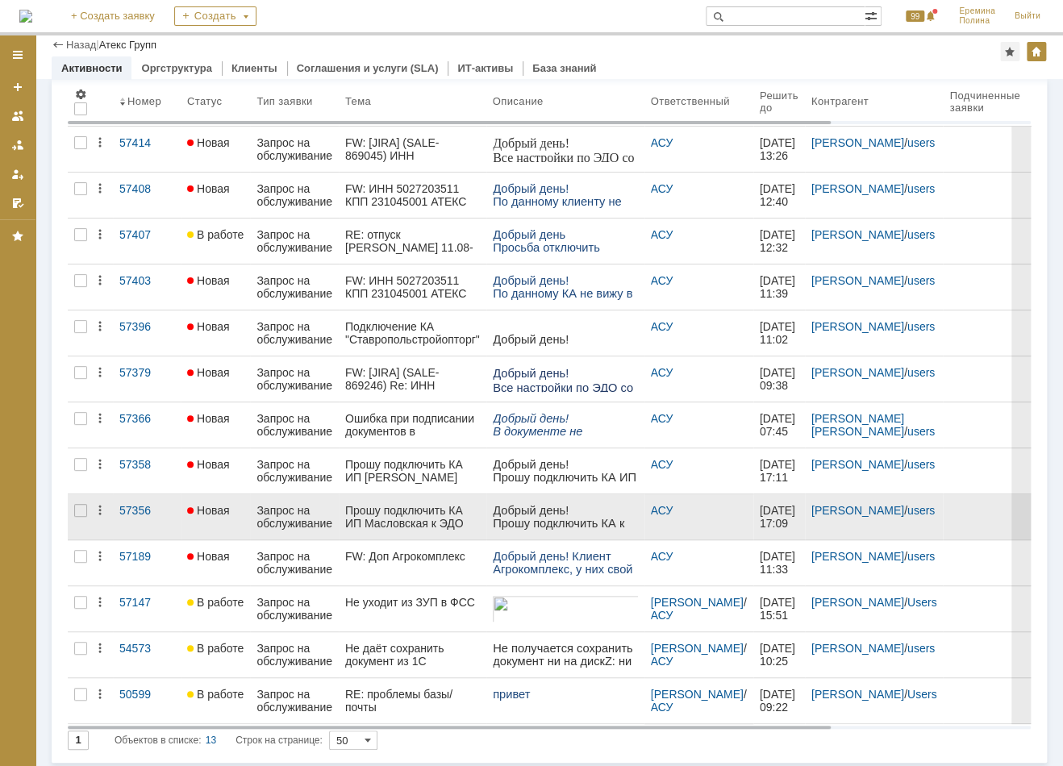
click at [430, 518] on div "Прошу подключить КА ИП Масловская к ЭДО" at bounding box center [412, 517] width 135 height 26
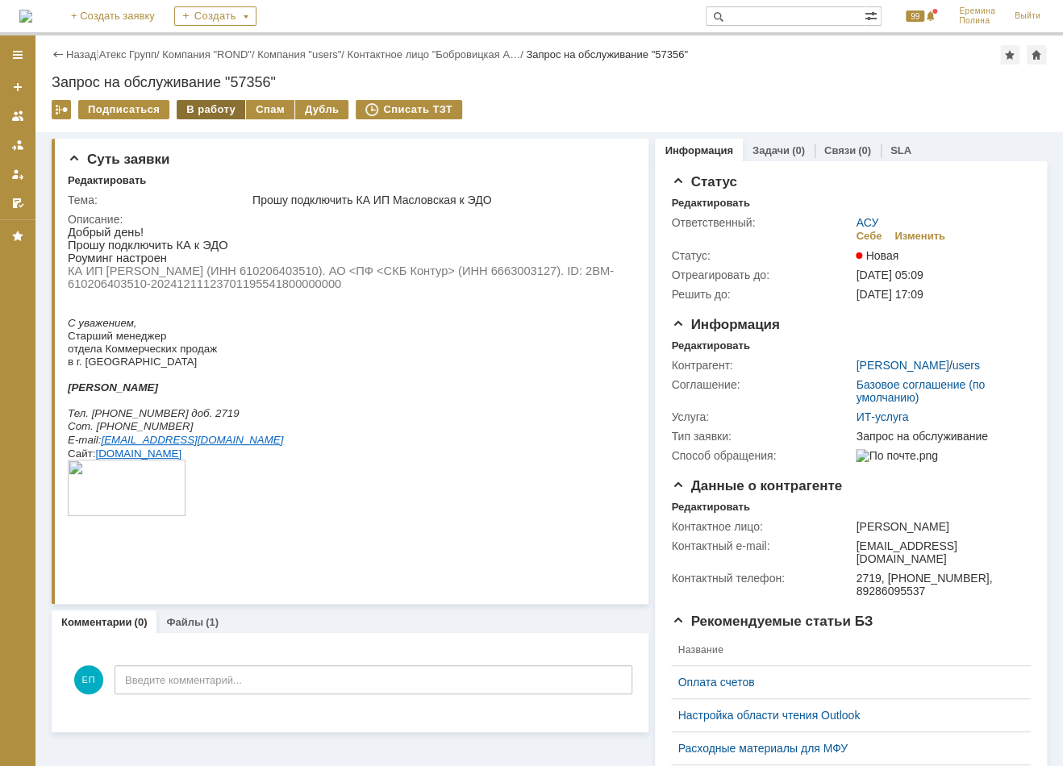
click at [219, 104] on div "В работу" at bounding box center [211, 109] width 69 height 19
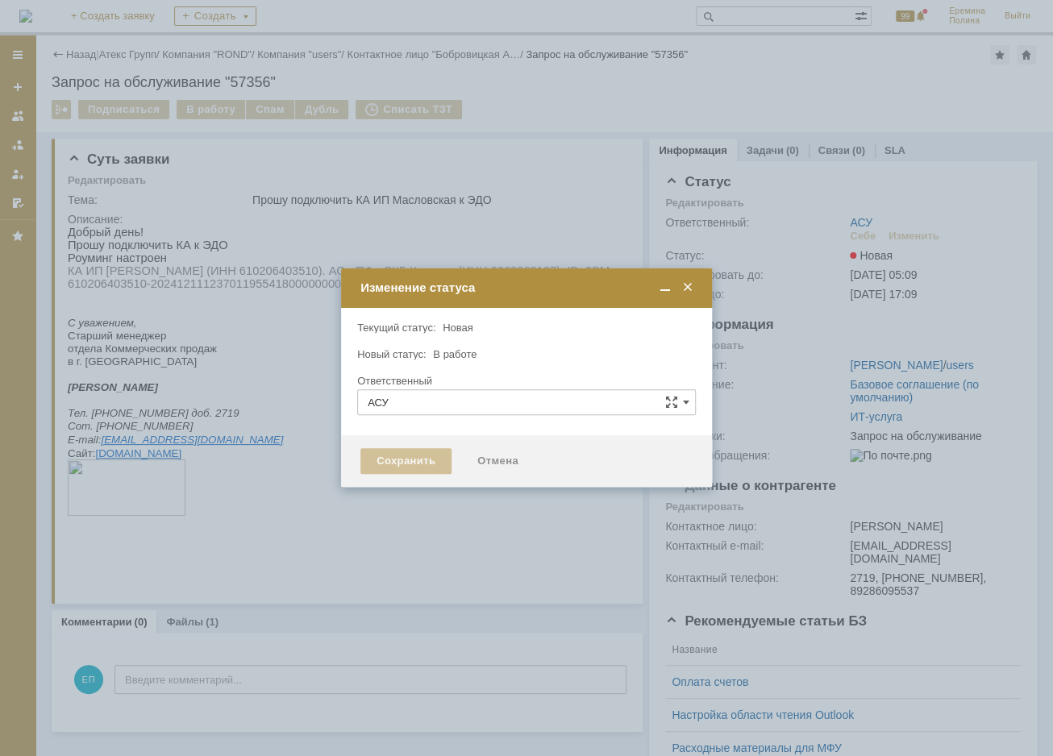
type input "[PERSON_NAME]"
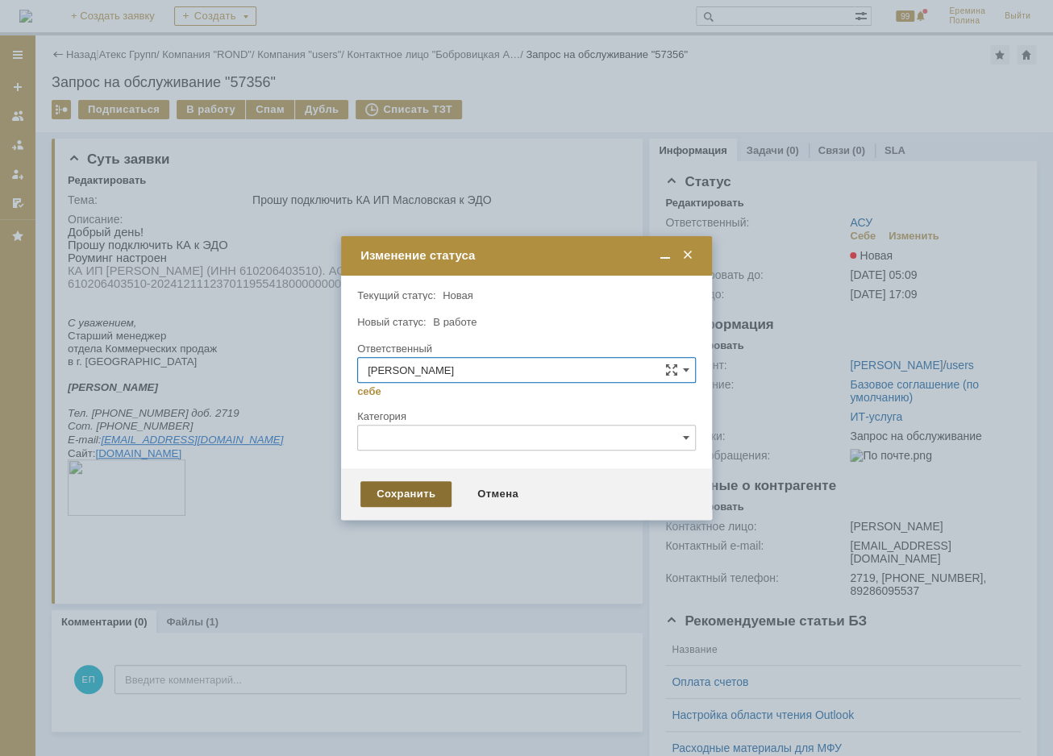
click at [433, 506] on div "Сохранить" at bounding box center [405, 494] width 91 height 26
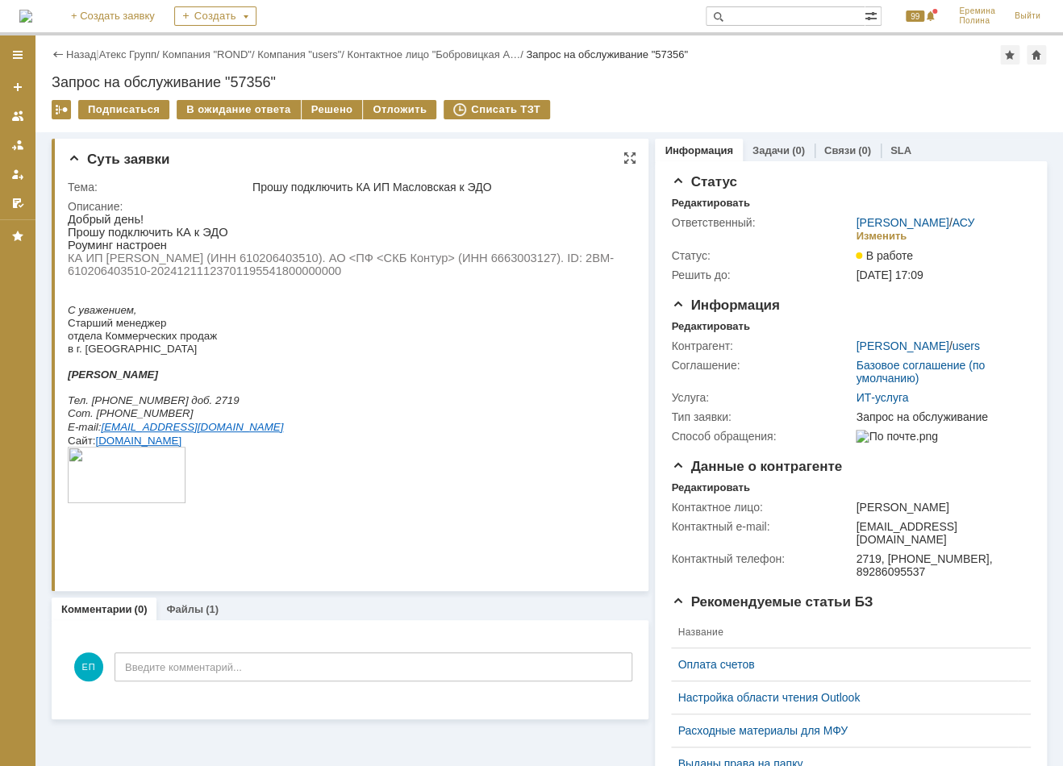
click at [484, 261] on span "КА ИП [PERSON_NAME] (ИНН 610206403510). АО <ПФ <СКБ Контур> (ИНН 6663003127). I…" at bounding box center [341, 265] width 546 height 26
click at [294, 264] on span "КА ИП [PERSON_NAME] (ИНН 610206403510). АО <ПФ <СКБ Контур> (ИНН 6663003127). I…" at bounding box center [341, 265] width 546 height 26
click at [294, 263] on span "КА ИП [PERSON_NAME] (ИНН 610206403510). АО <ПФ <СКБ Контур> (ИНН 6663003127). I…" at bounding box center [341, 265] width 546 height 26
drag, startPoint x: 582, startPoint y: 263, endPoint x: 579, endPoint y: 280, distance: 17.2
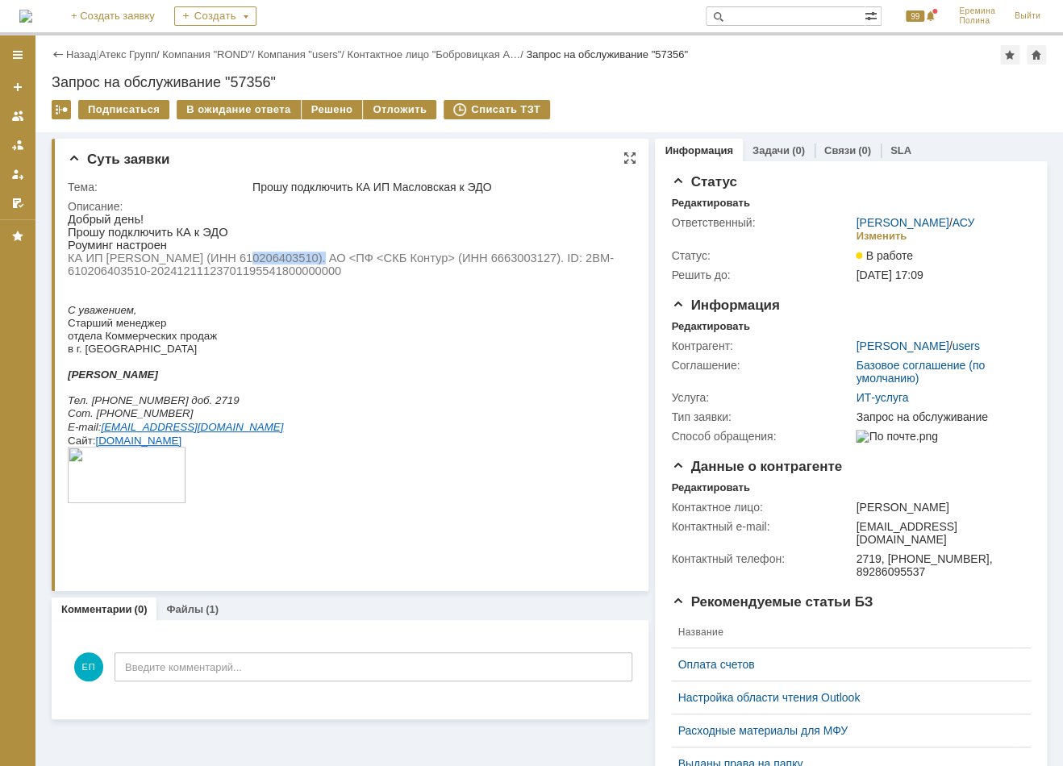
click at [579, 277] on p "КА ИП [PERSON_NAME] (ИНН 610206403510). АО <ПФ <СКБ Контур> (ИНН 6663003127). I…" at bounding box center [346, 265] width 556 height 26
click at [321, 108] on div "Решено" at bounding box center [332, 109] width 61 height 19
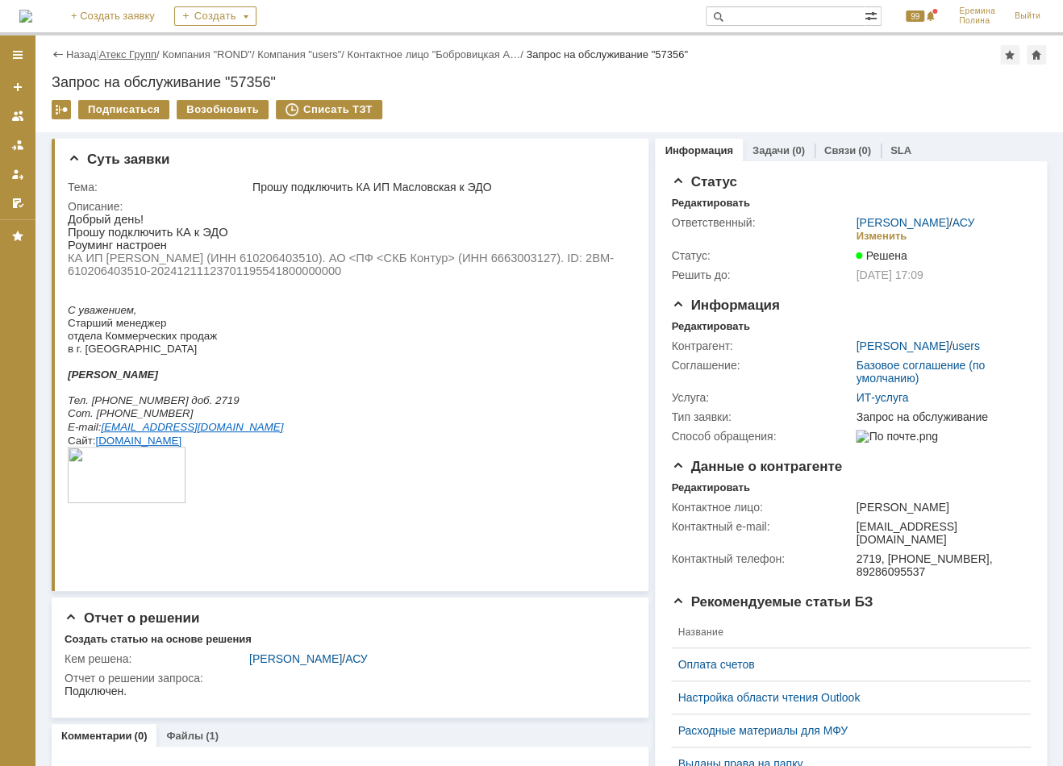
click at [131, 52] on link "Атекс Групп" at bounding box center [127, 54] width 57 height 12
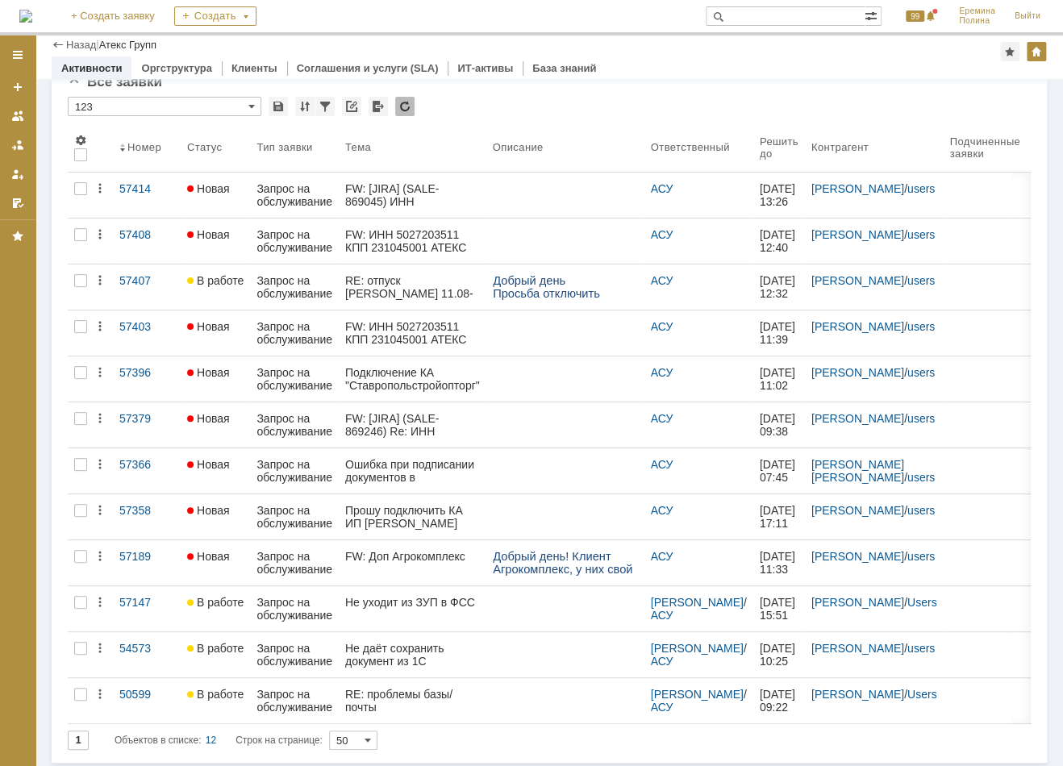
click at [420, 547] on link "FW: Доп Агрокомплекс" at bounding box center [413, 562] width 148 height 45
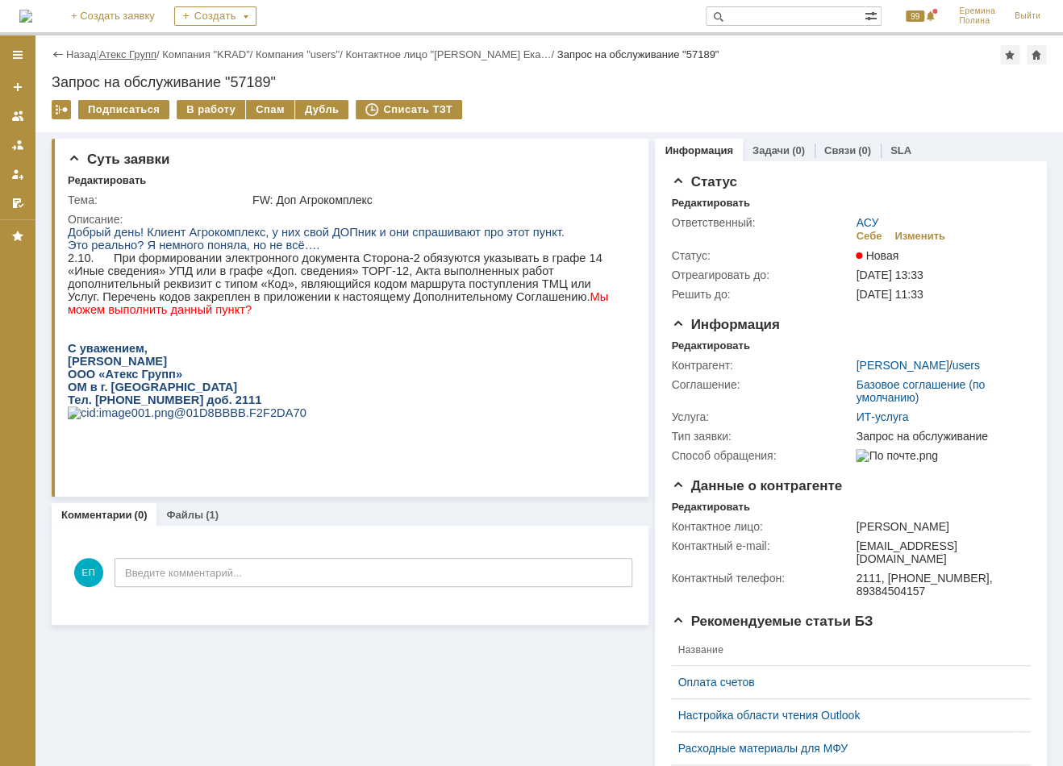
click at [154, 55] on link "Атекс Групп" at bounding box center [127, 54] width 57 height 12
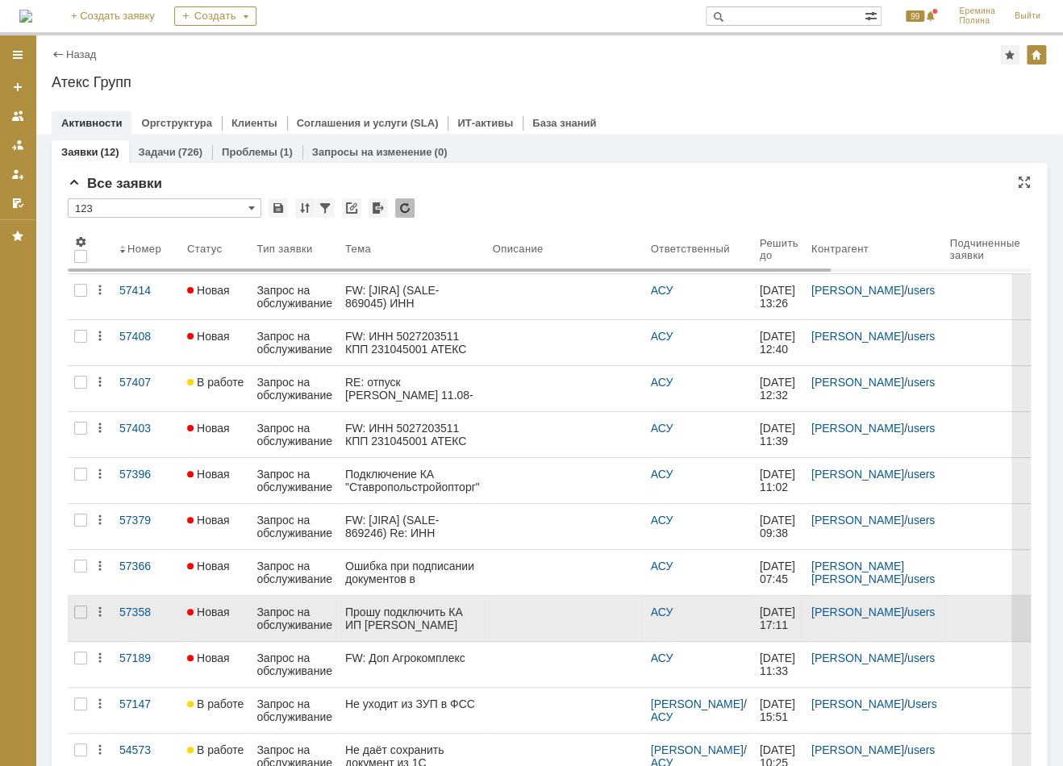
click at [432, 610] on div "Прошу подключить КА ИП [PERSON_NAME]" at bounding box center [412, 619] width 135 height 26
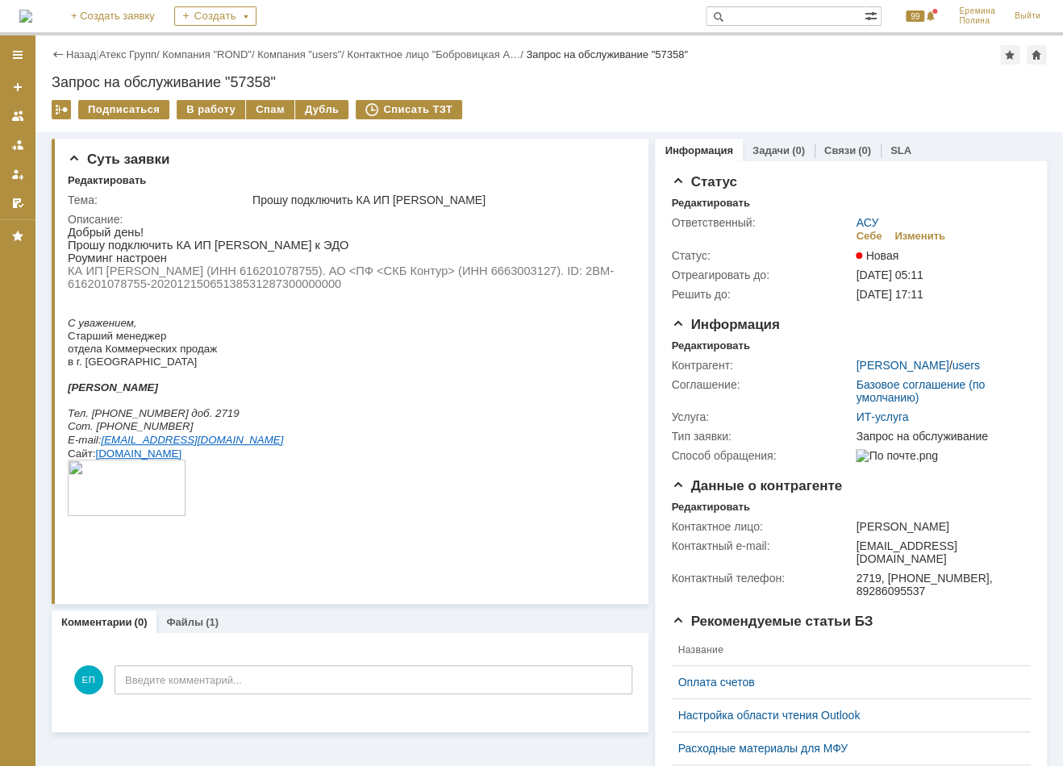
click at [287, 274] on span "КА ИП [PERSON_NAME] (ИНН 616201078755). АО <ПФ <СКБ Контур> (ИНН 6663003127). I…" at bounding box center [341, 277] width 546 height 26
drag, startPoint x: 410, startPoint y: 277, endPoint x: 477, endPoint y: 277, distance: 66.1
click at [410, 277] on span "КА ИП [PERSON_NAME] (ИНН 616201078755). АО <ПФ <СКБ Контур> (ИНН 6663003127). I…" at bounding box center [341, 277] width 546 height 26
drag, startPoint x: 585, startPoint y: 272, endPoint x: 592, endPoint y: 286, distance: 16.2
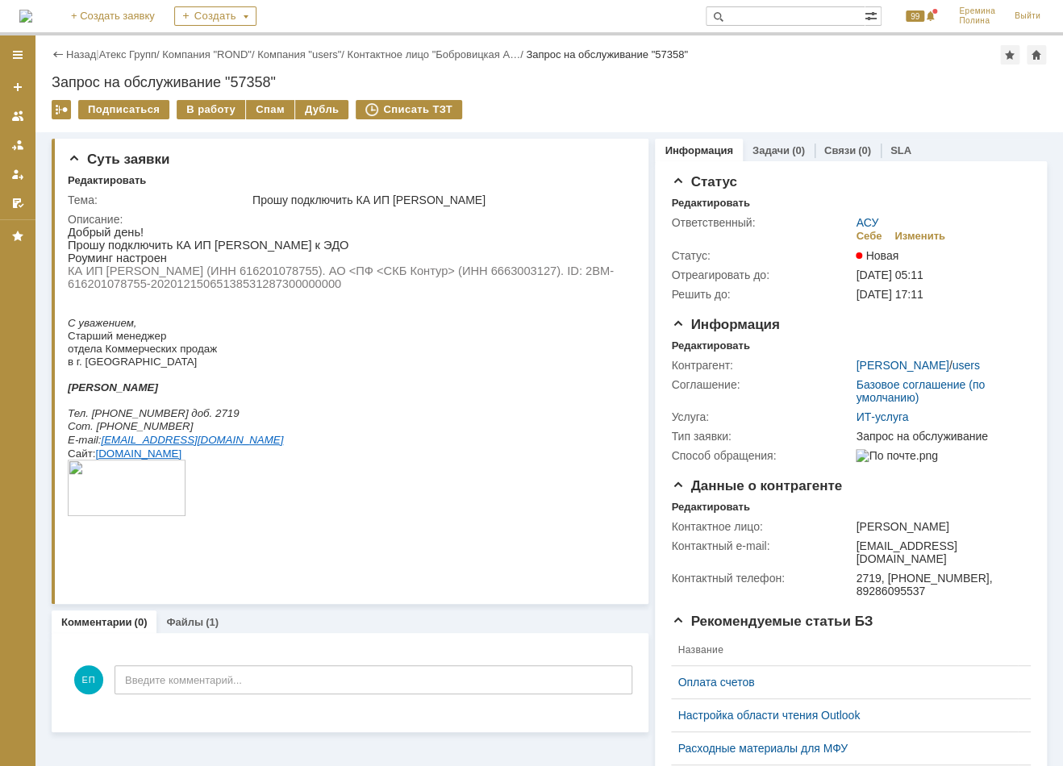
click at [592, 286] on p "КА ИП [PERSON_NAME] (ИНН 616201078755). АО <ПФ <СКБ Контур> (ИНН 6663003127). I…" at bounding box center [346, 277] width 556 height 26
click at [144, 55] on link "Атекс Групп" at bounding box center [127, 54] width 57 height 12
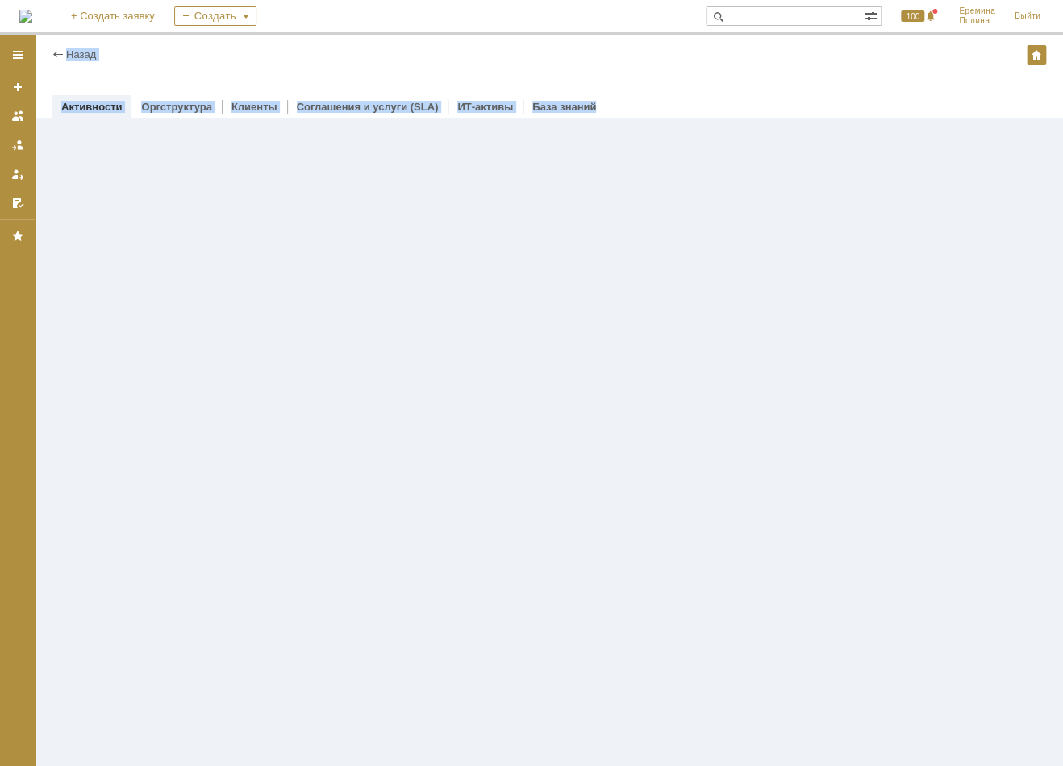
drag, startPoint x: 144, startPoint y: 55, endPoint x: 228, endPoint y: 295, distance: 254.8
click at [228, 295] on div "Назад | root$101 Активности Оргструктура Клиенты Соглашения и услуги (SLA) ИТ-а…" at bounding box center [548, 400] width 1027 height 731
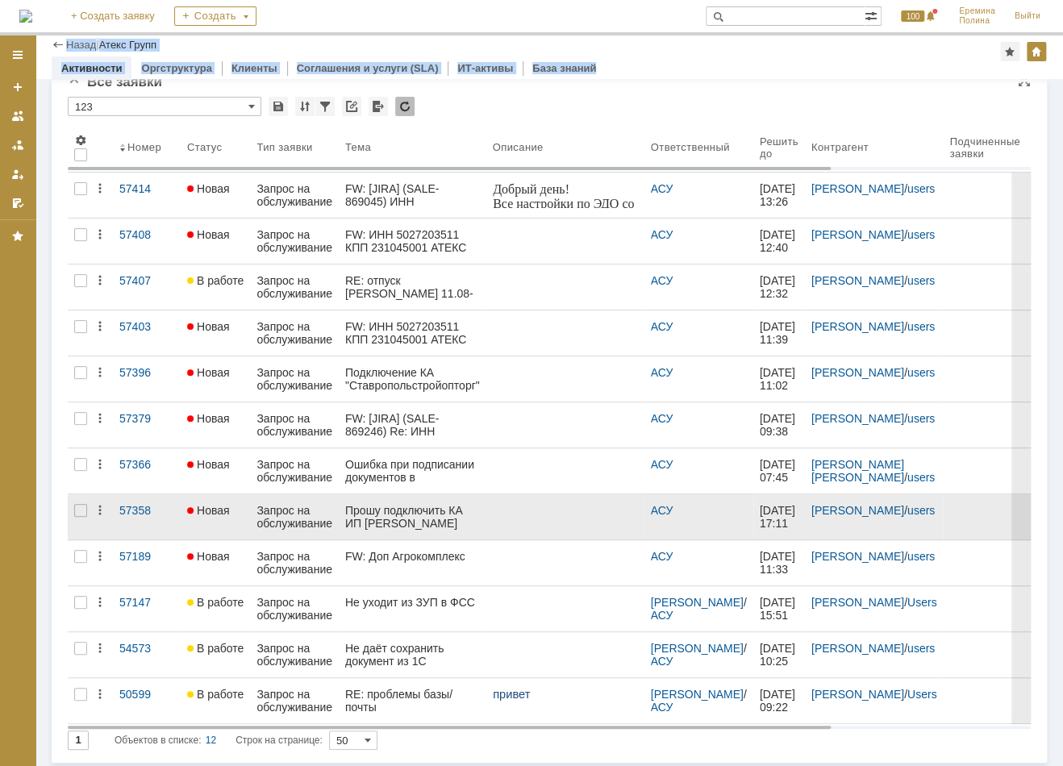
click at [403, 518] on div "Прошу подключить КА ИП [PERSON_NAME]" at bounding box center [412, 517] width 135 height 26
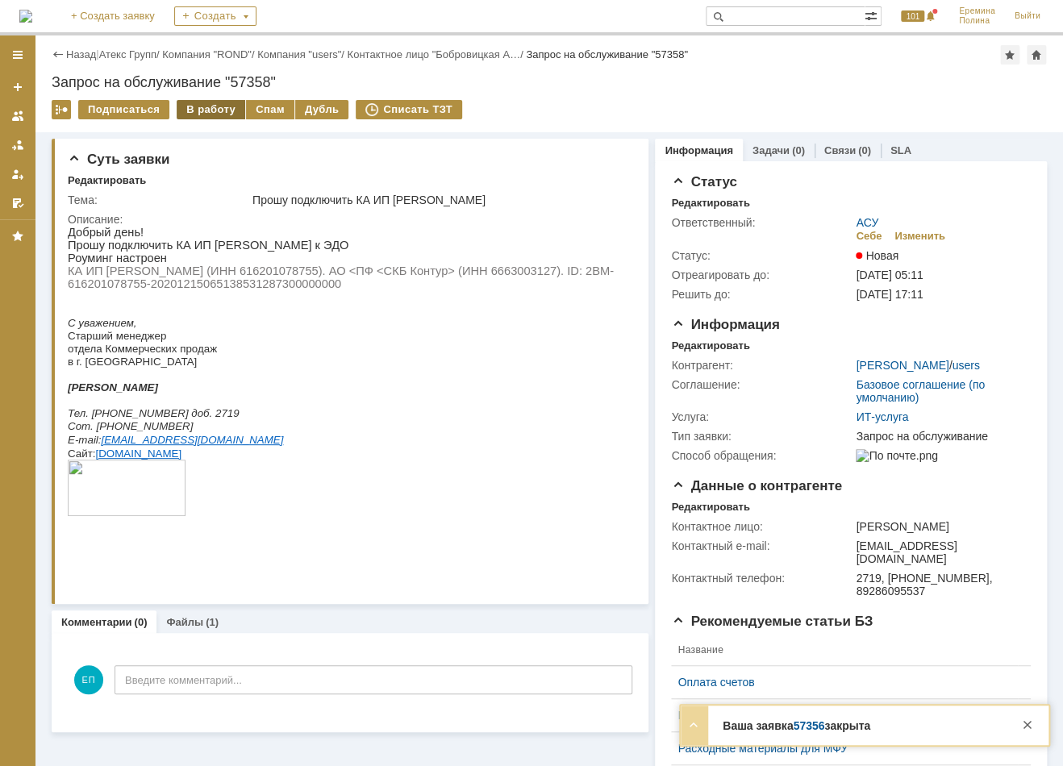
click at [212, 106] on div "В работу" at bounding box center [211, 109] width 69 height 19
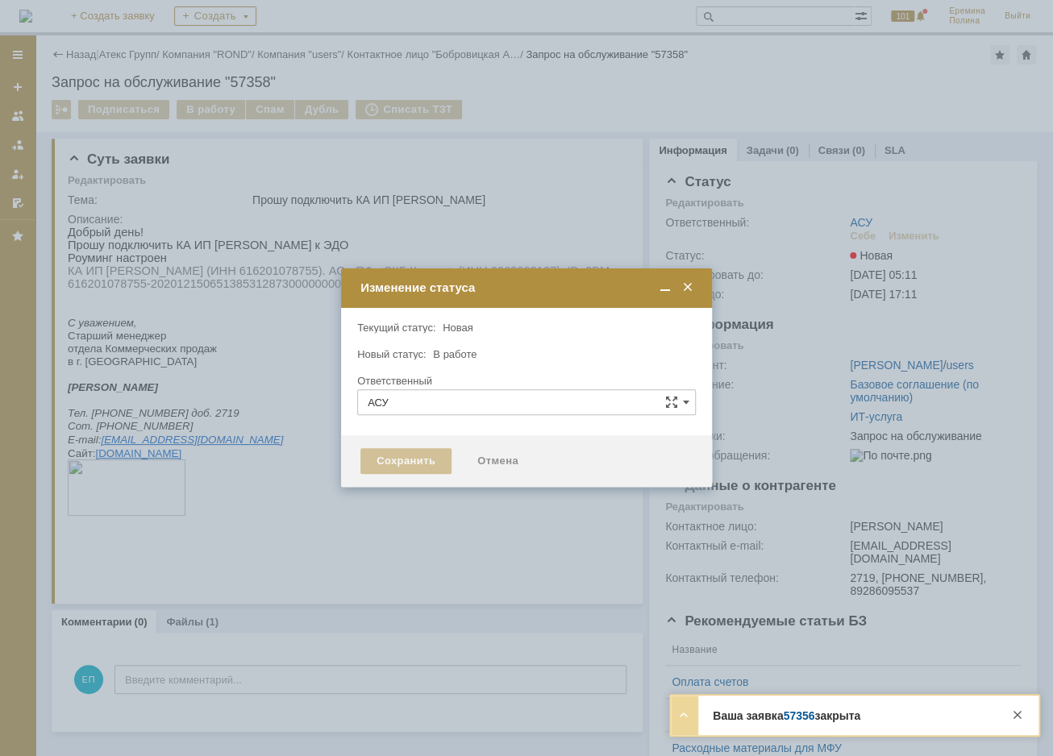
type input "[PERSON_NAME]"
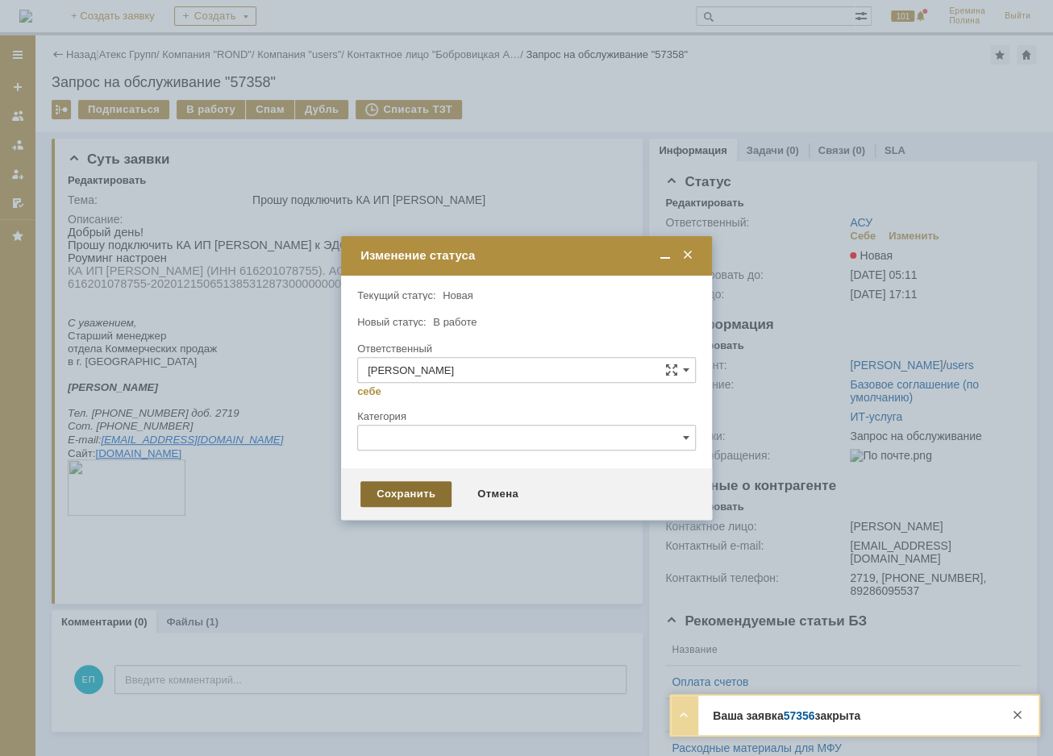
click at [412, 498] on div "Сохранить" at bounding box center [405, 494] width 91 height 26
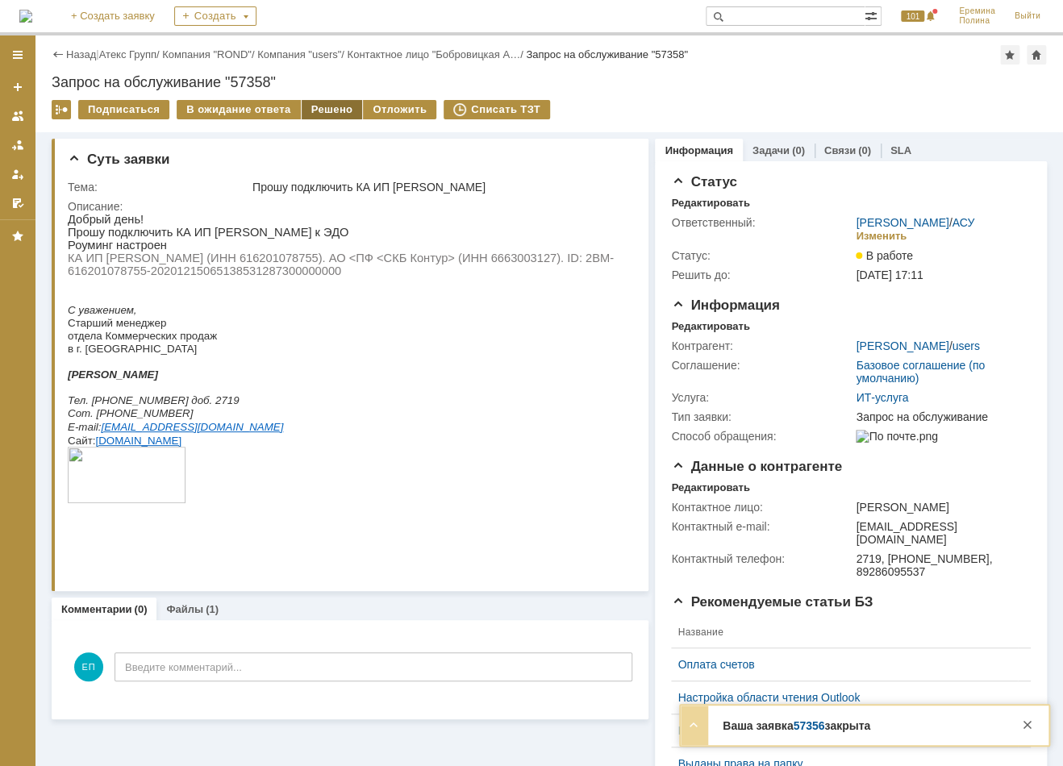
click at [333, 110] on div "Решено" at bounding box center [332, 109] width 61 height 19
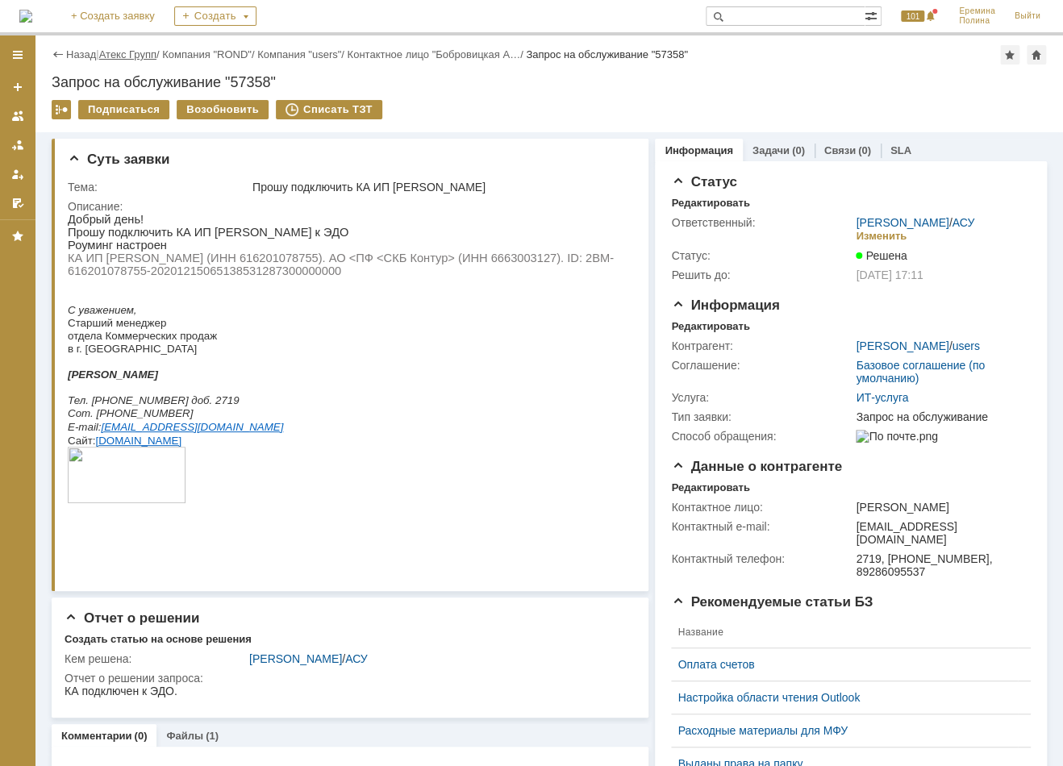
click at [144, 52] on link "Атекс Групп" at bounding box center [127, 54] width 57 height 12
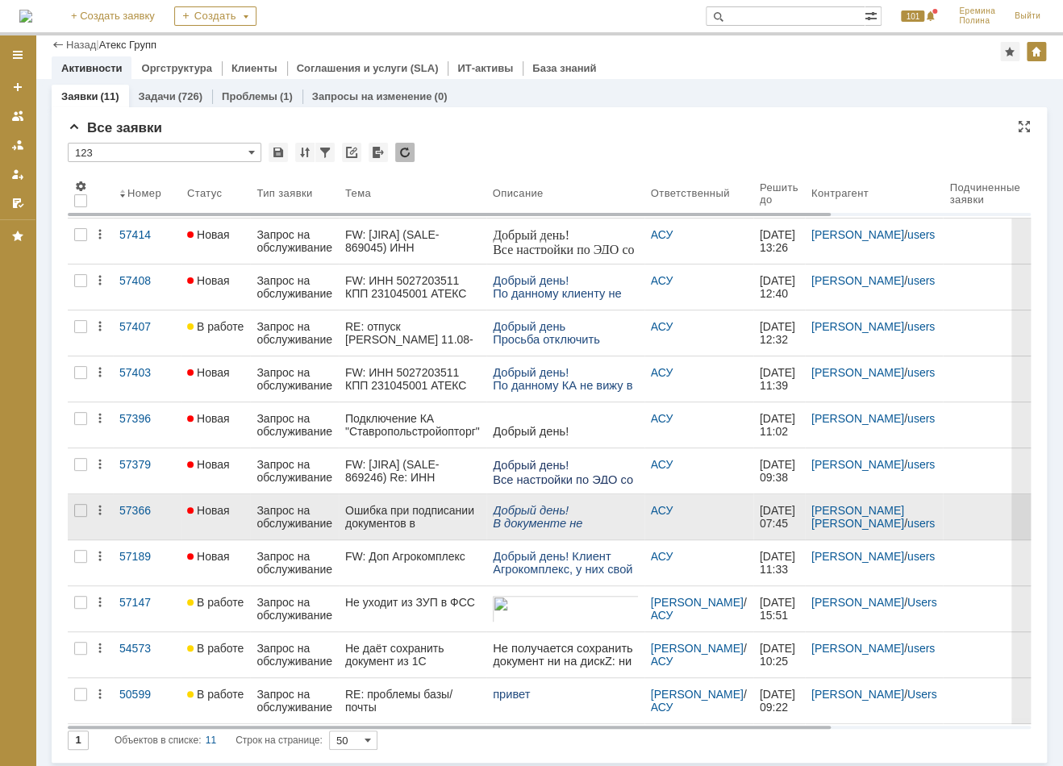
click at [382, 509] on div "Ошибка при подписании документов в [GEOGRAPHIC_DATA]." at bounding box center [412, 517] width 135 height 26
